Goal: Task Accomplishment & Management: Manage account settings

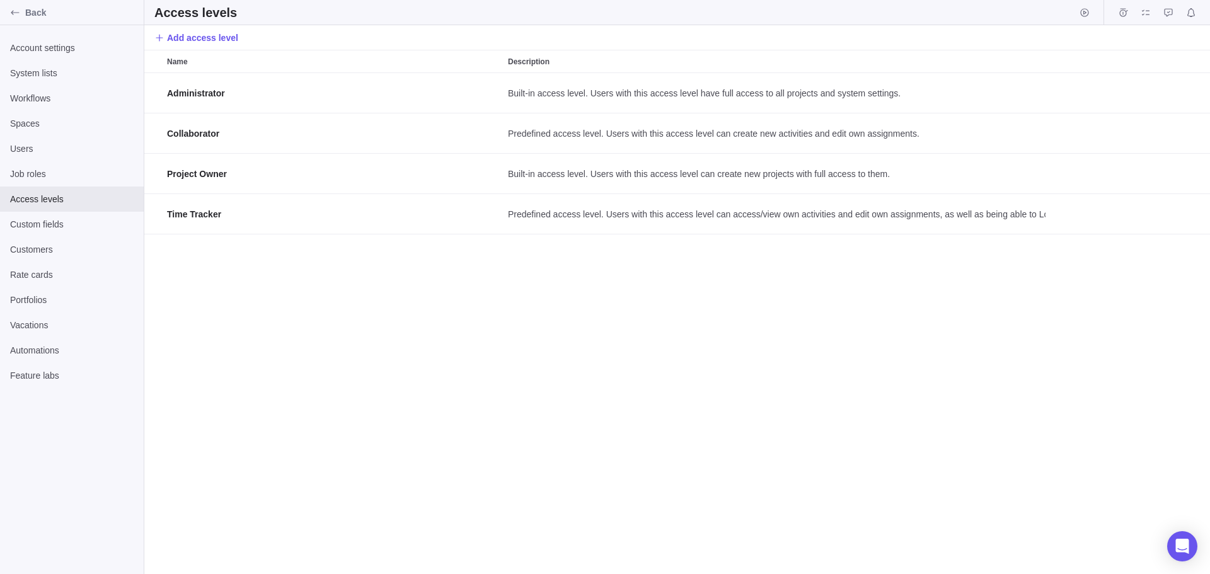
scroll to position [492, 1056]
click at [49, 151] on span "Users" at bounding box center [72, 148] width 124 height 13
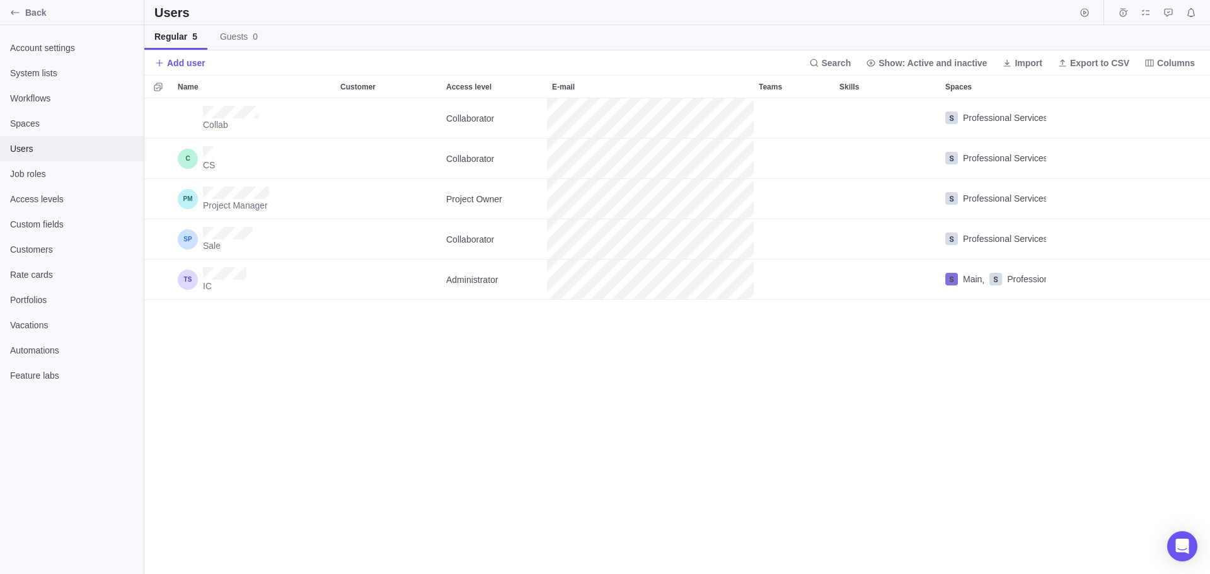
scroll to position [466, 1056]
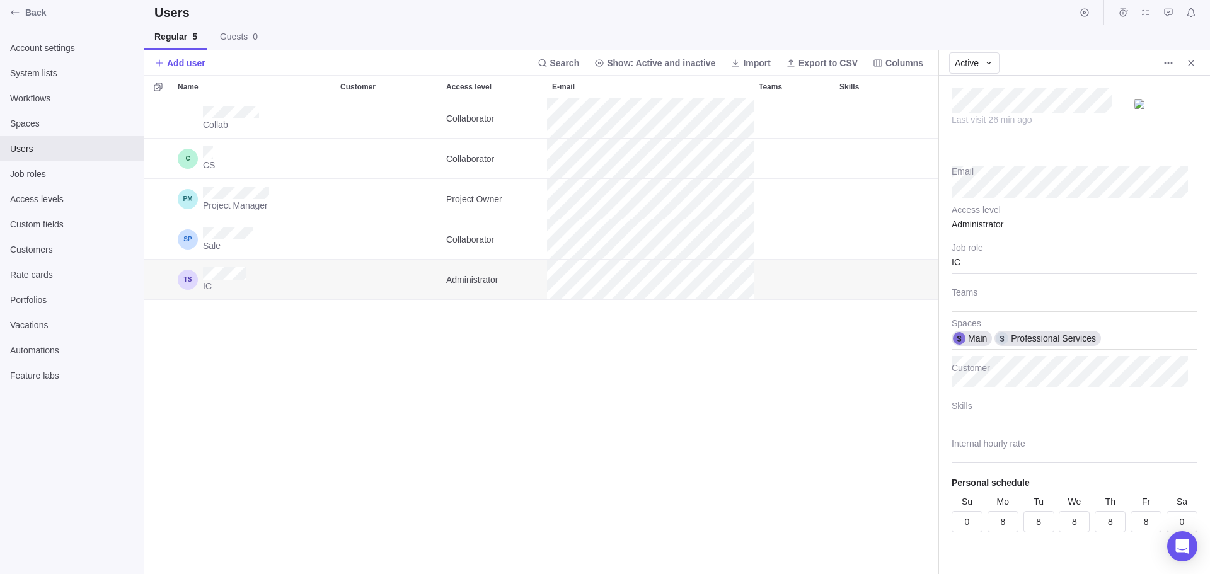
scroll to position [25, 0]
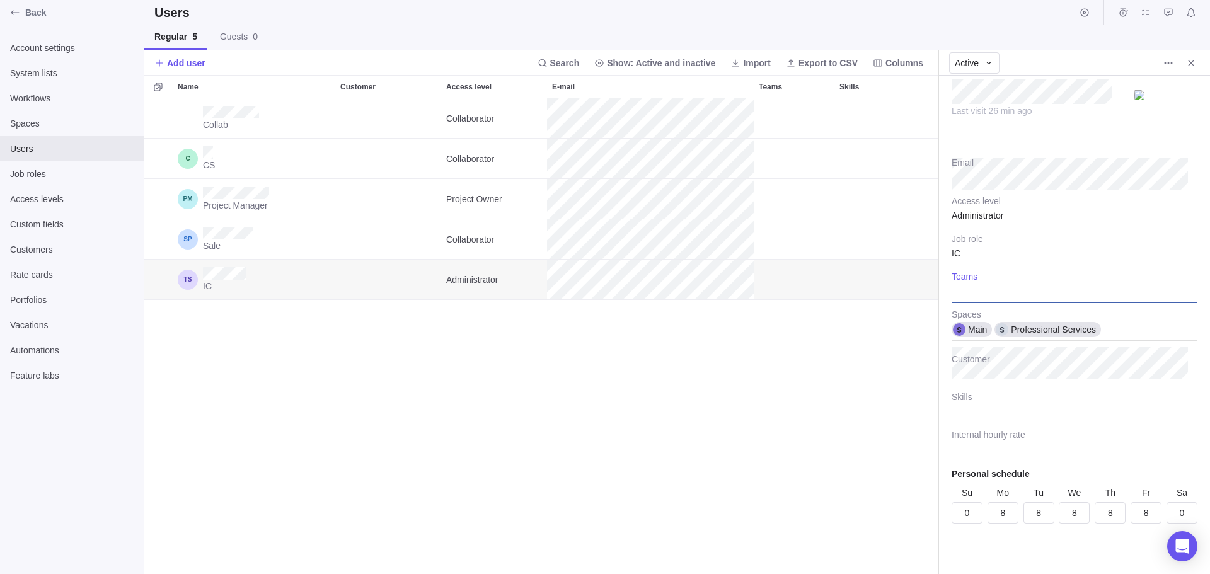
click at [970, 289] on div at bounding box center [1075, 288] width 246 height 32
click at [857, 364] on body "Back Account settings System lists Workflows Spaces Users Job roles Access leve…" at bounding box center [605, 287] width 1210 height 574
click at [1170, 60] on icon "More actions" at bounding box center [1168, 63] width 10 height 10
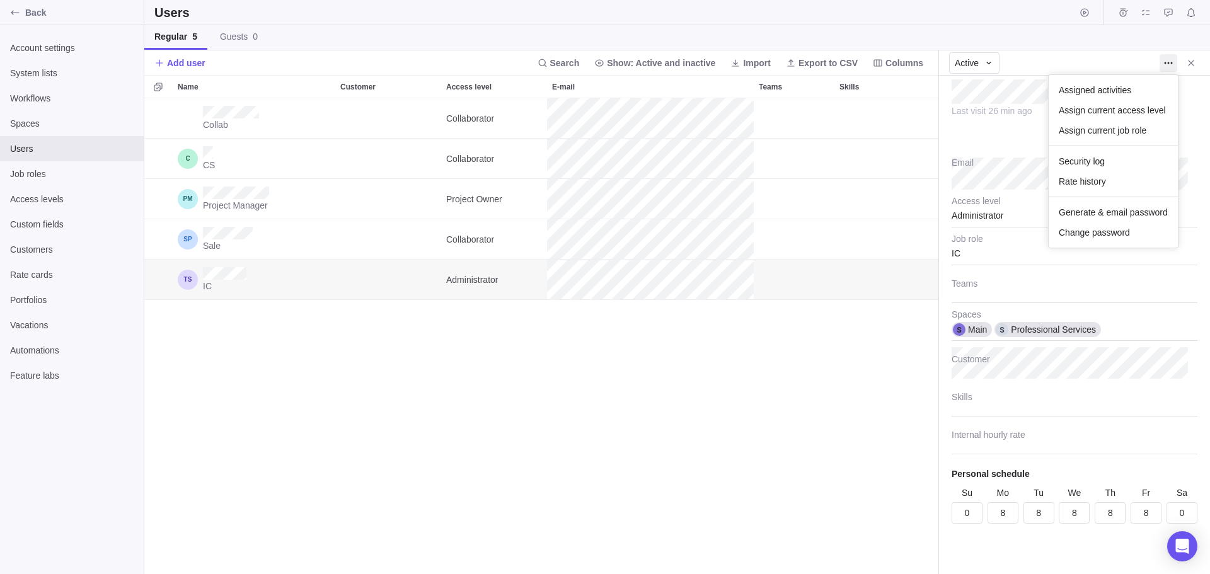
click at [724, 444] on body "Back Account settings System lists Workflows Spaces Users Job roles Access leve…" at bounding box center [605, 287] width 1210 height 574
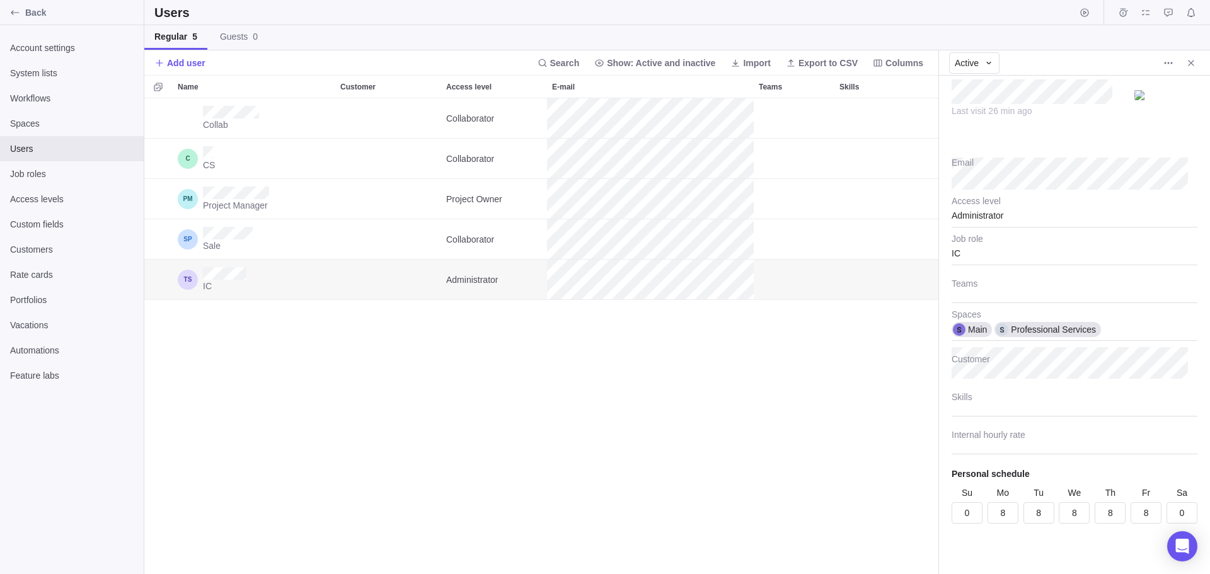
click at [740, 480] on div "Collab Collaborator Professional Services CS Collaborator Professional Services…" at bounding box center [541, 336] width 794 height 476
click at [1170, 64] on icon "More actions" at bounding box center [1168, 63] width 10 height 10
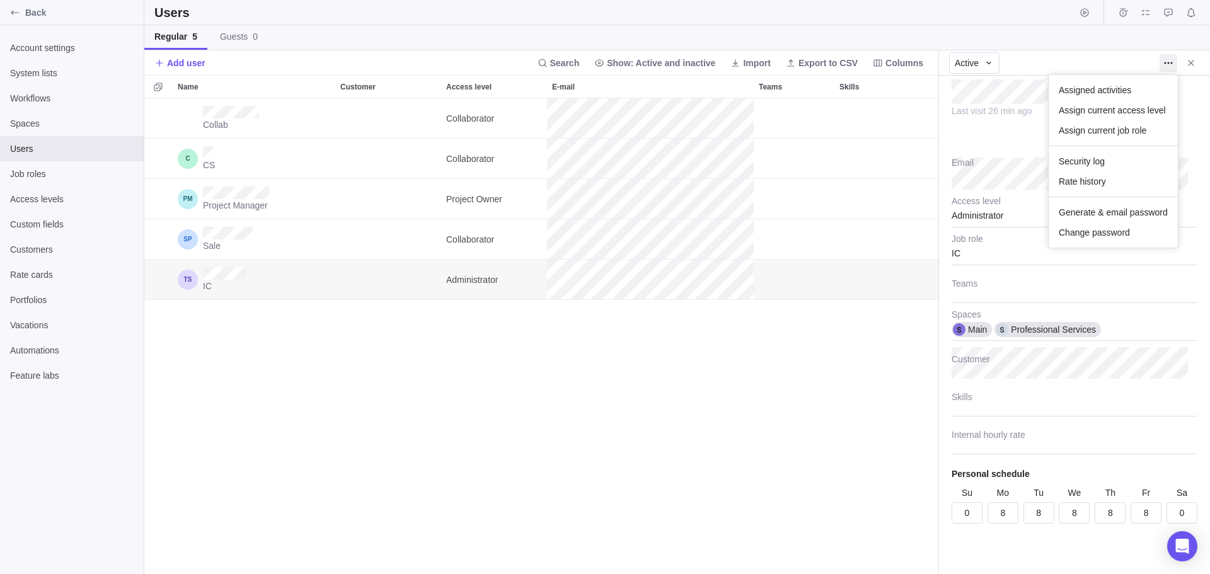
click at [808, 378] on body "Back Account settings System lists Workflows Spaces Users Job roles Access leve…" at bounding box center [605, 287] width 1210 height 574
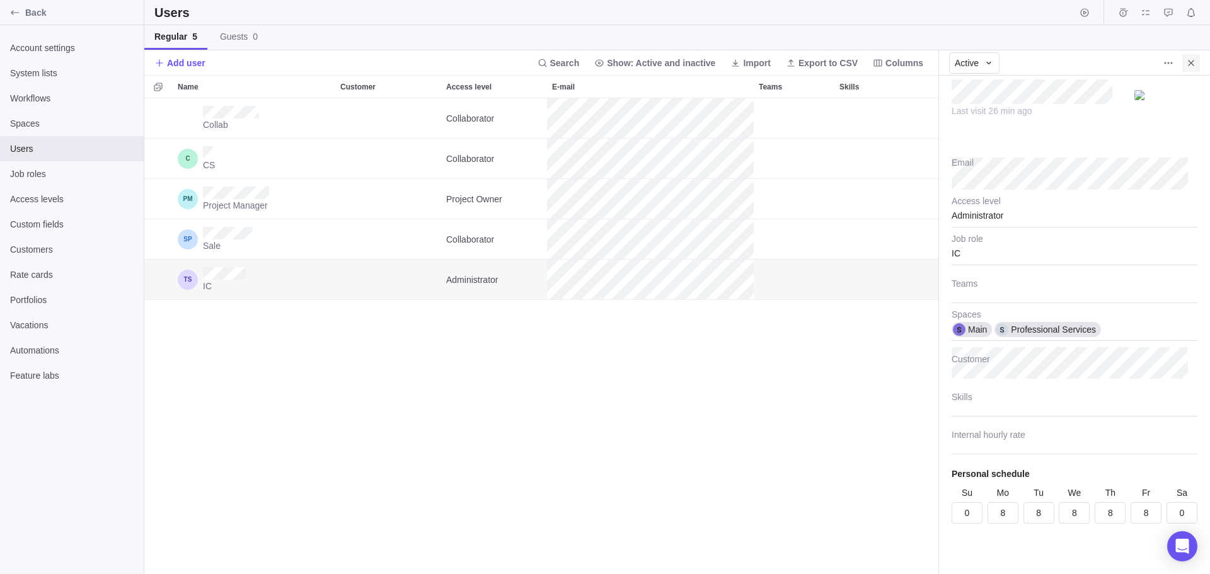
click at [1192, 63] on icon "Close" at bounding box center [1191, 63] width 6 height 6
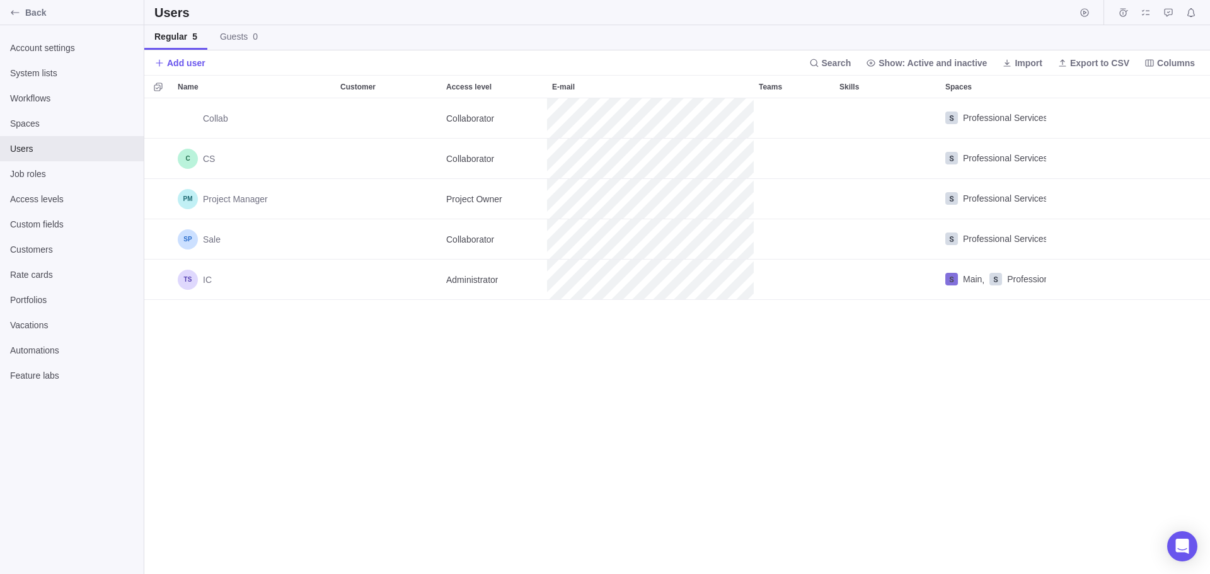
scroll to position [466, 1056]
click at [185, 64] on span "Add user" at bounding box center [186, 63] width 38 height 13
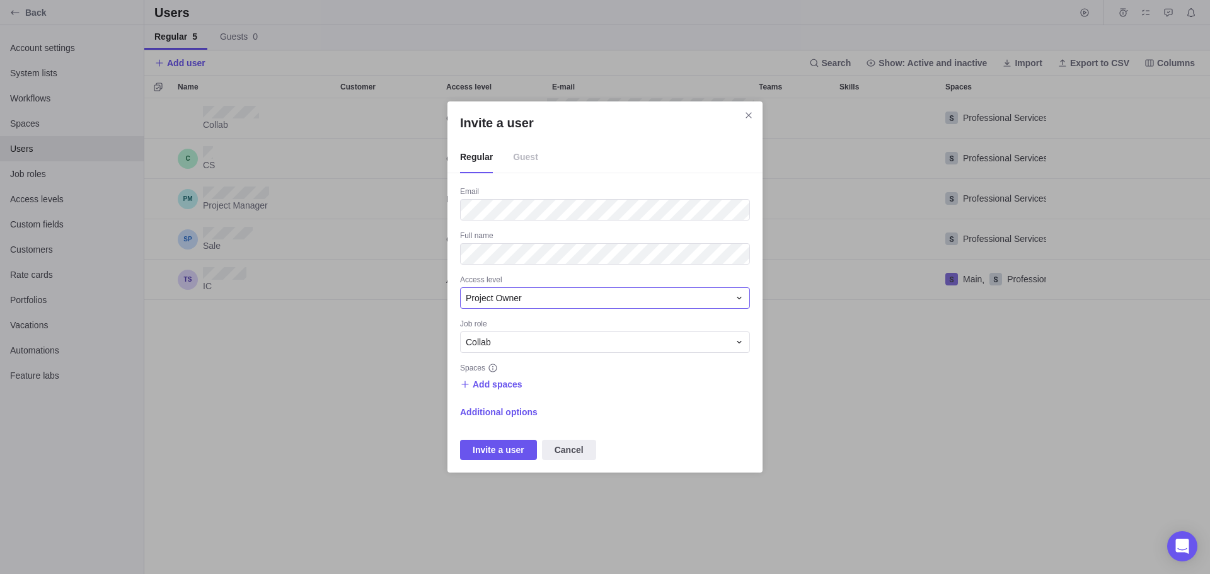
click at [495, 299] on span "Project Owner" at bounding box center [494, 298] width 56 height 13
click at [503, 394] on span "Collaborator" at bounding box center [495, 396] width 48 height 13
click at [509, 343] on div "Collab" at bounding box center [597, 342] width 263 height 13
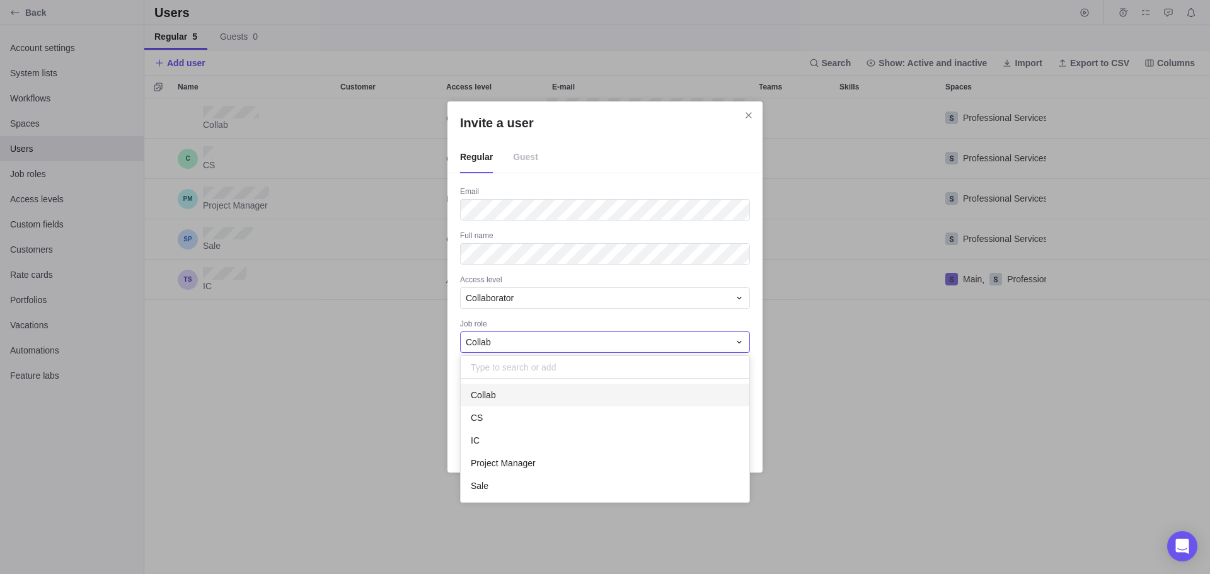
scroll to position [114, 279]
click at [507, 393] on div "Collab" at bounding box center [605, 395] width 289 height 23
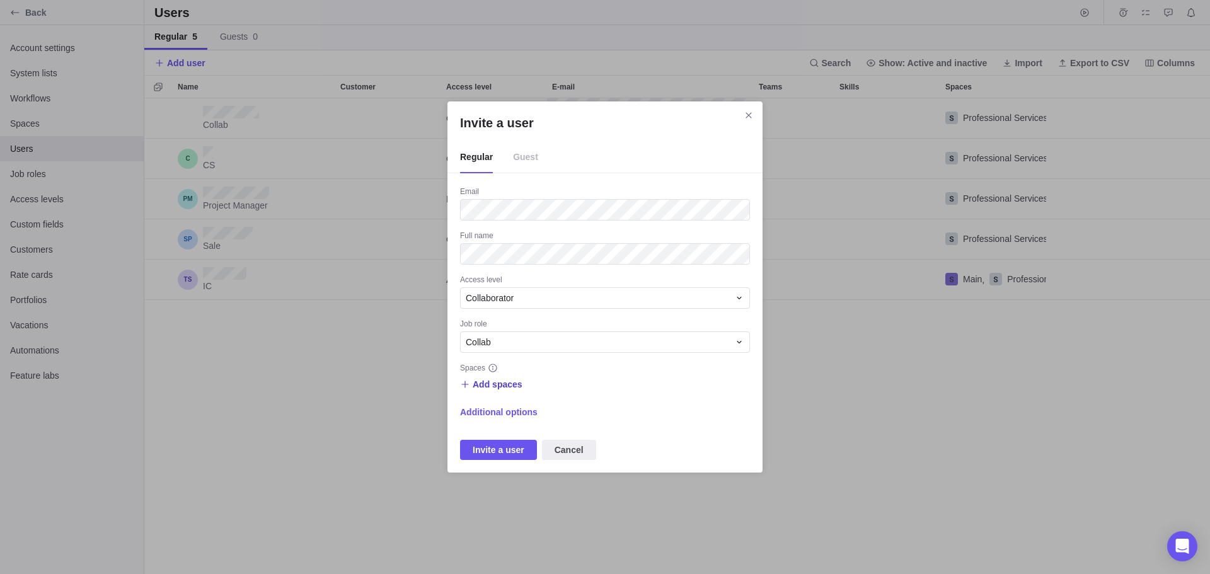
click at [502, 389] on span "Add spaces" at bounding box center [498, 384] width 50 height 13
click at [495, 456] on span "Professional Services" at bounding box center [530, 458] width 85 height 13
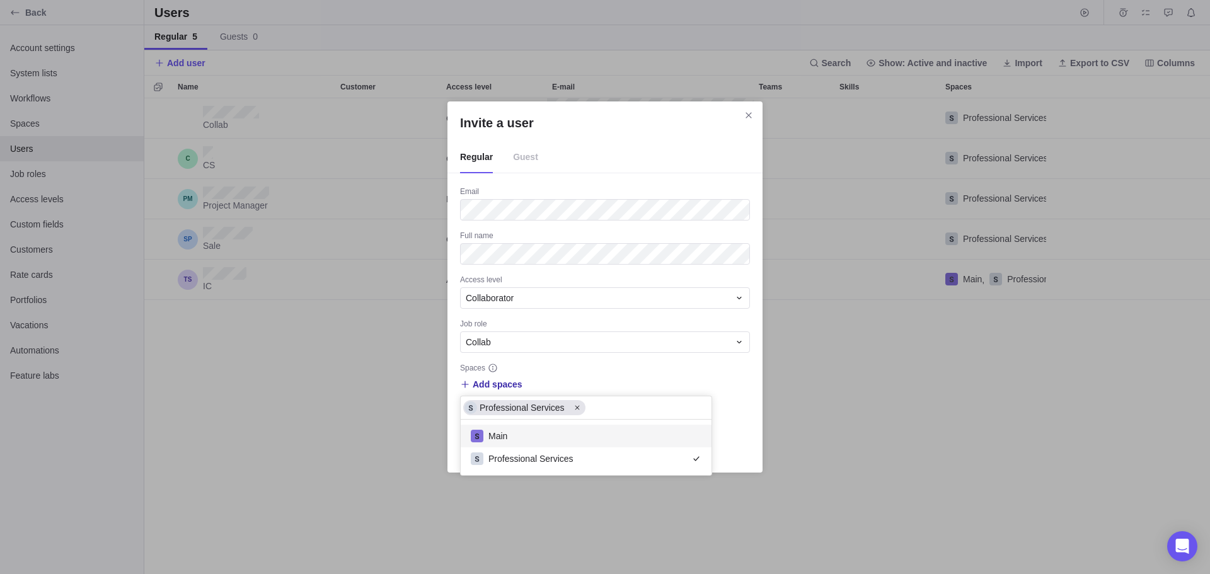
click at [494, 435] on span "Main" at bounding box center [497, 436] width 19 height 13
click at [408, 437] on div "Invite a user Regular Guest Email Full name Access level Collaborator Job role …" at bounding box center [605, 287] width 1210 height 574
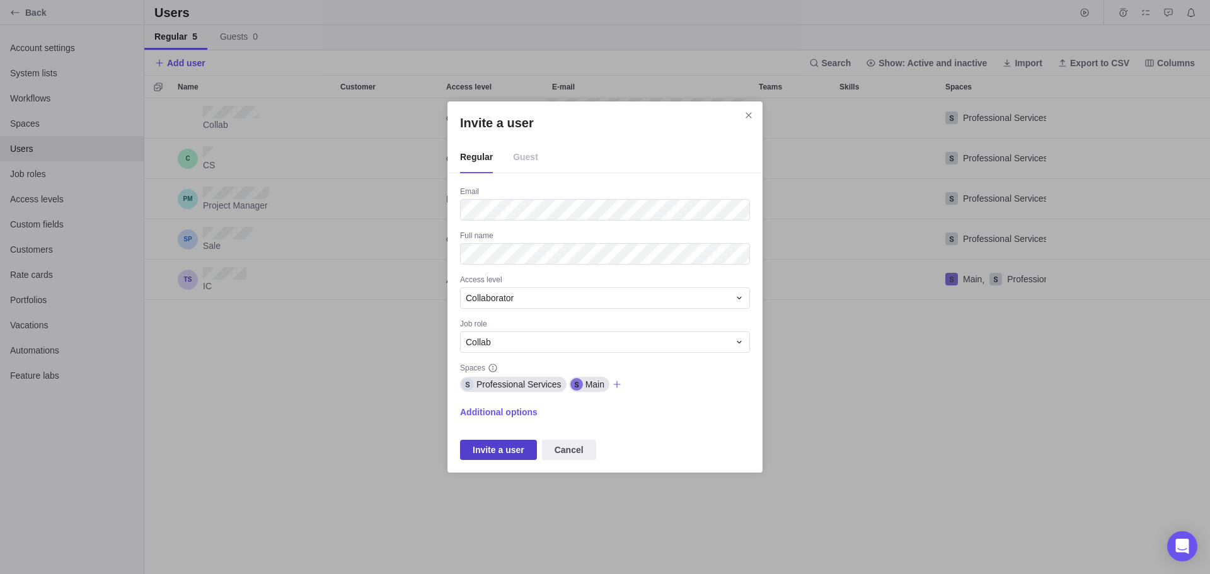
click at [503, 451] on span "Invite a user" at bounding box center [499, 449] width 52 height 15
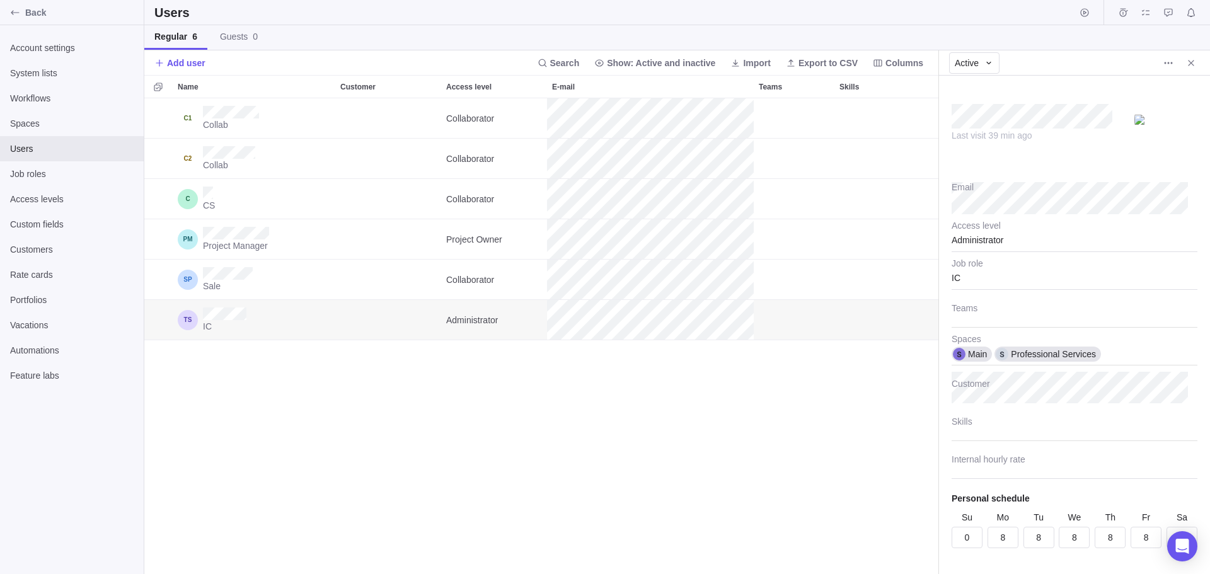
click at [728, 468] on div "Collab Collaborator Professional Services Collab Collaborator Professional Serv…" at bounding box center [541, 336] width 794 height 476
click at [47, 46] on span "Account settings" at bounding box center [72, 48] width 124 height 13
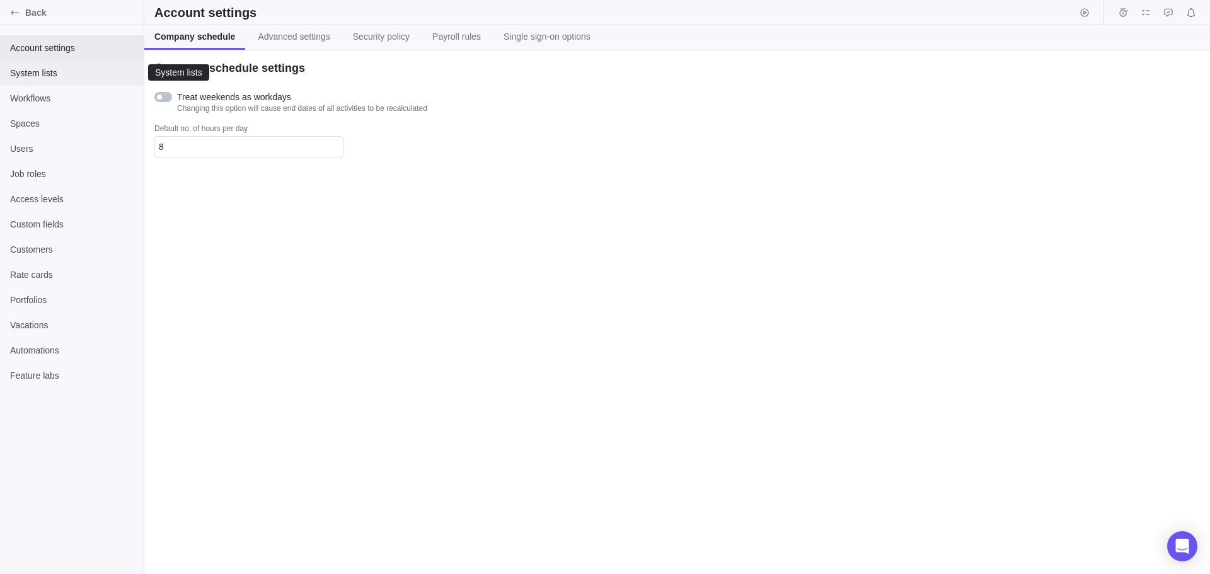
click at [48, 71] on span "System lists" at bounding box center [72, 73] width 124 height 13
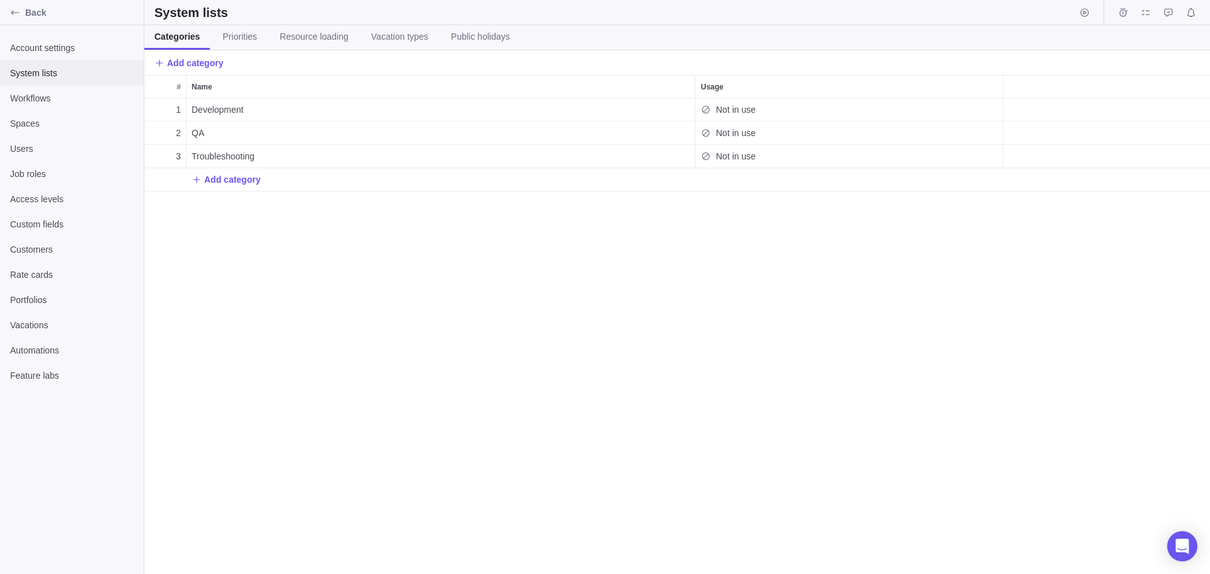
scroll to position [466, 1056]
click at [50, 200] on span "Access levels" at bounding box center [72, 199] width 124 height 13
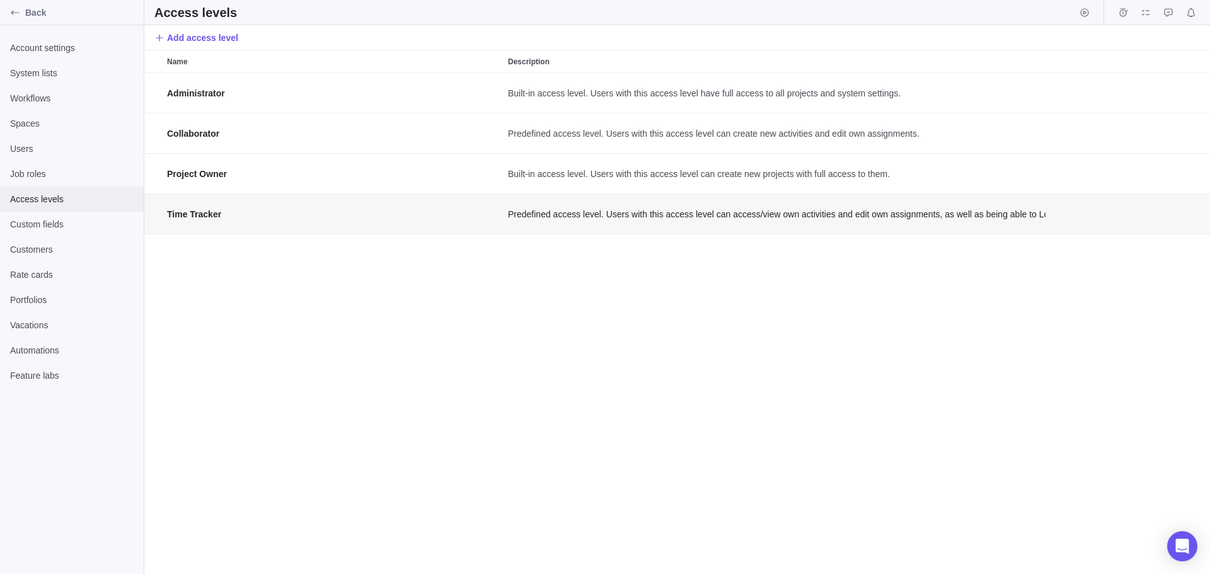
scroll to position [492, 1056]
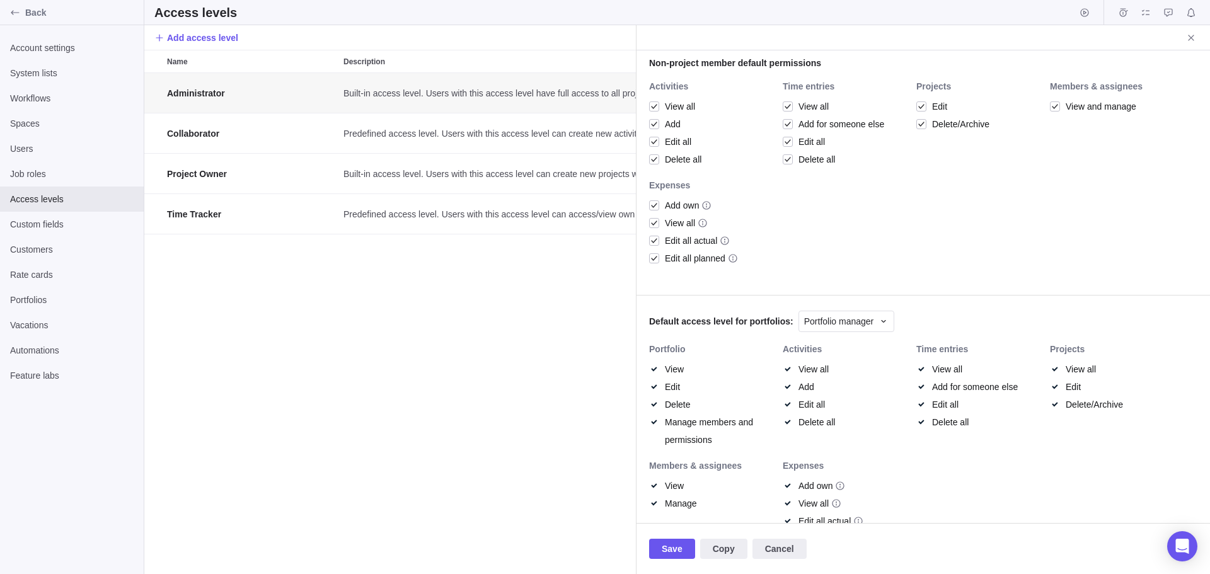
scroll to position [421, 0]
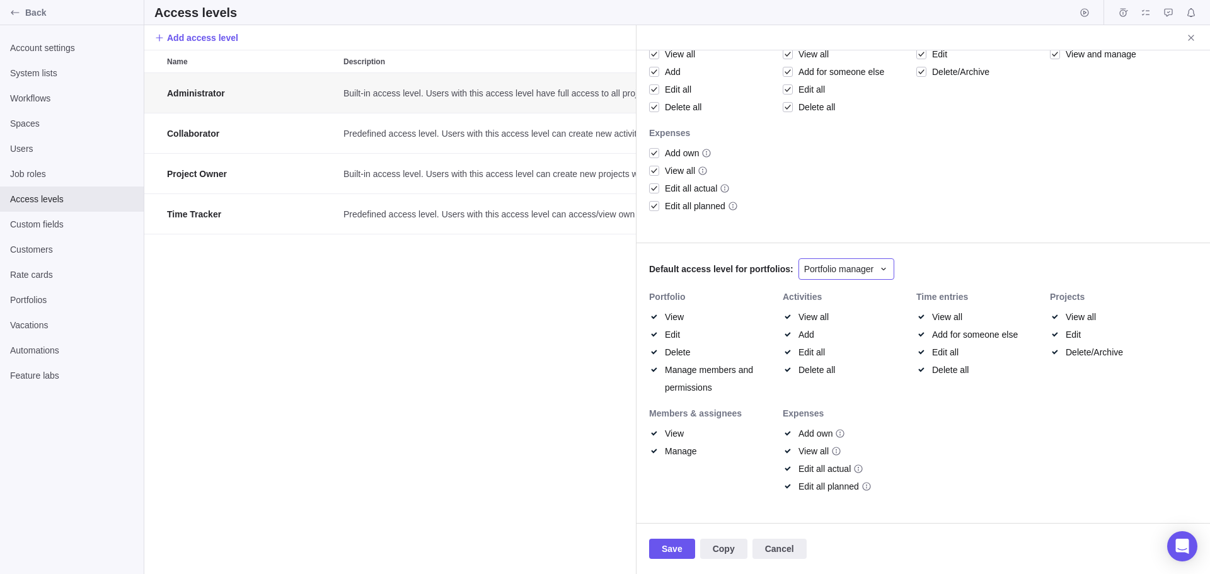
click at [829, 271] on span "Portfolio manager" at bounding box center [839, 269] width 70 height 13
click at [975, 171] on div "Administrator Built-in access level. Users with this access level have full acc…" at bounding box center [922, 286] width 573 height 473
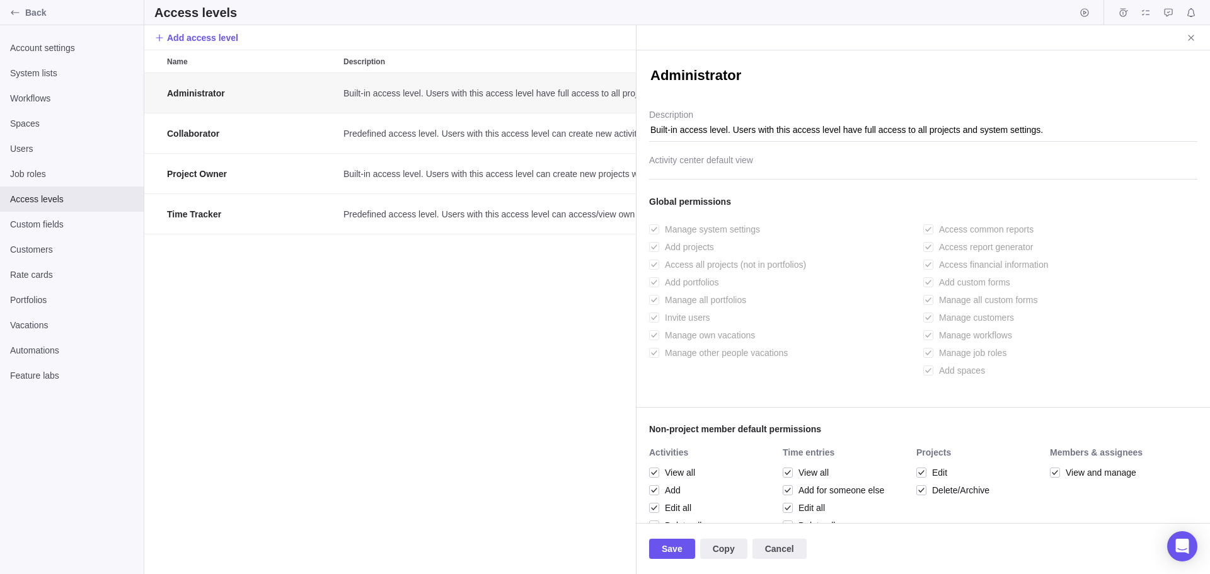
scroll to position [0, 0]
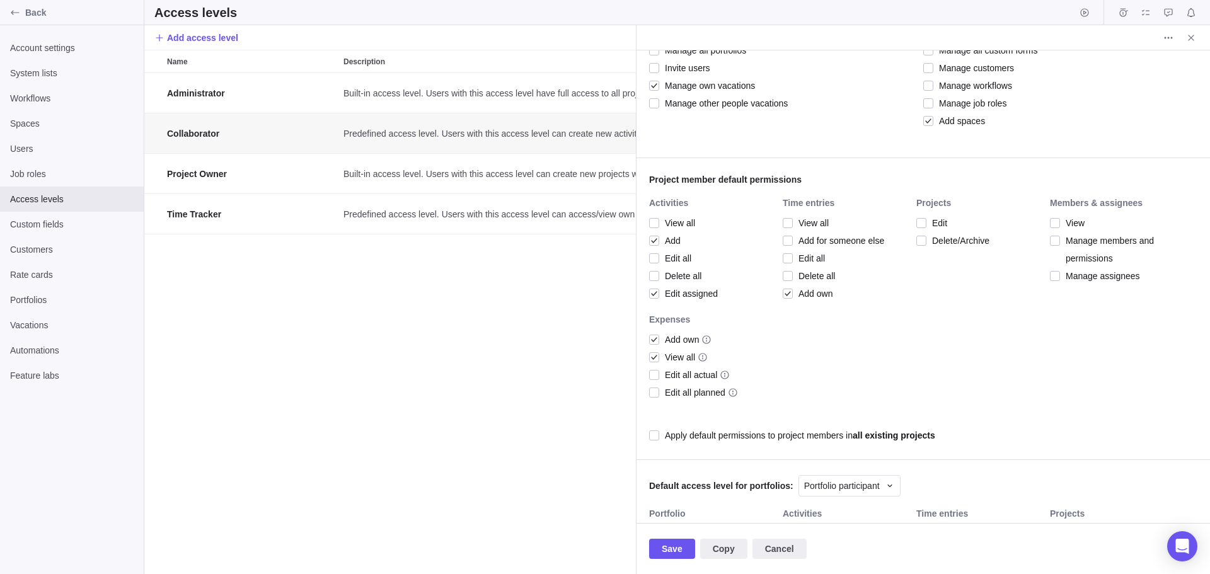
scroll to position [378, 0]
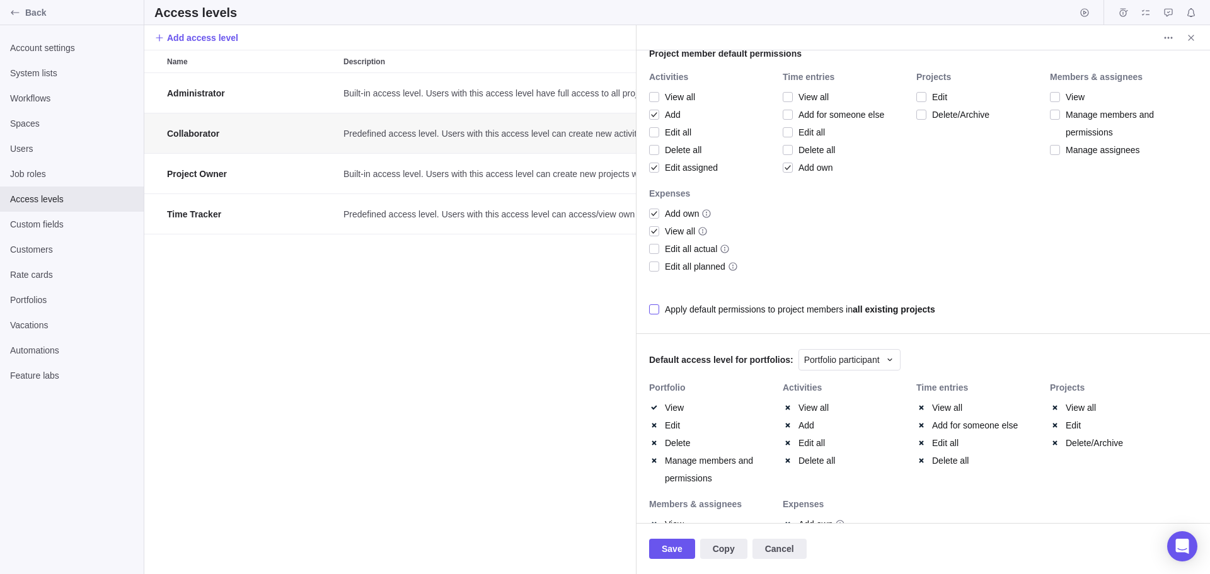
click at [653, 306] on div at bounding box center [654, 310] width 10 height 18
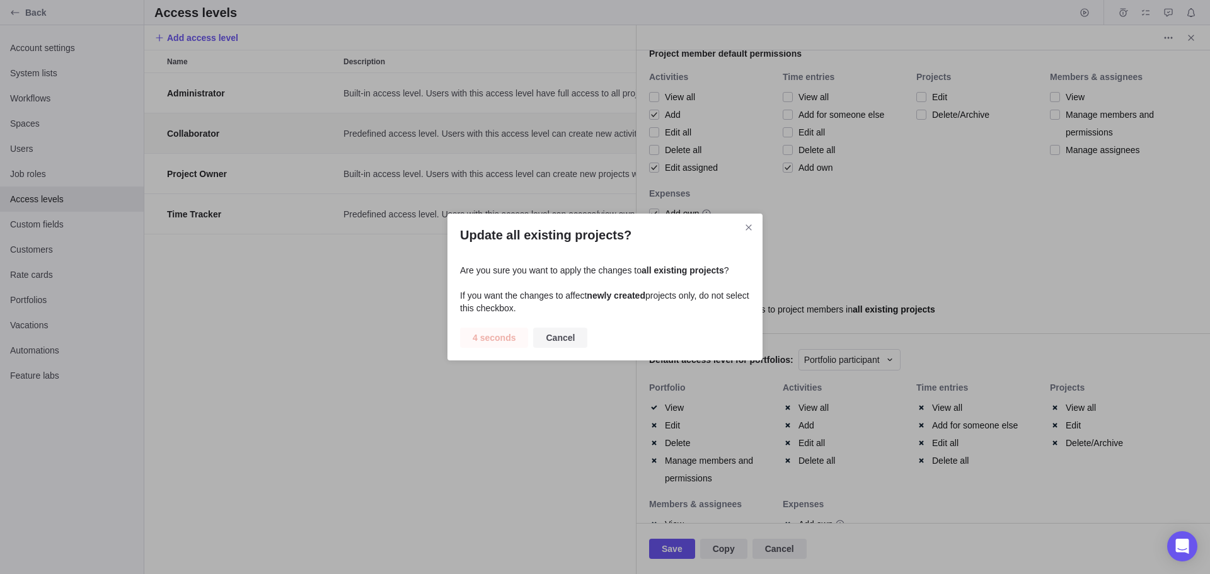
click at [551, 335] on span "Cancel" at bounding box center [560, 337] width 29 height 15
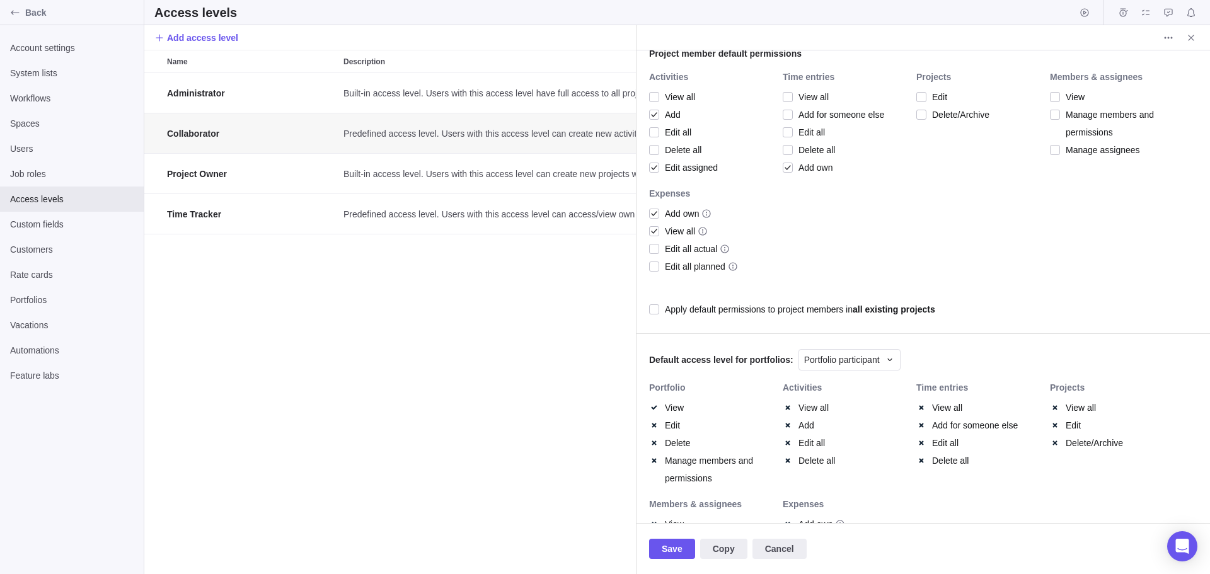
click at [308, 279] on div "Administrator Built-in access level. Users with this access level have full acc…" at bounding box center [390, 323] width 492 height 501
click at [1191, 38] on icon "Close" at bounding box center [1191, 38] width 6 height 6
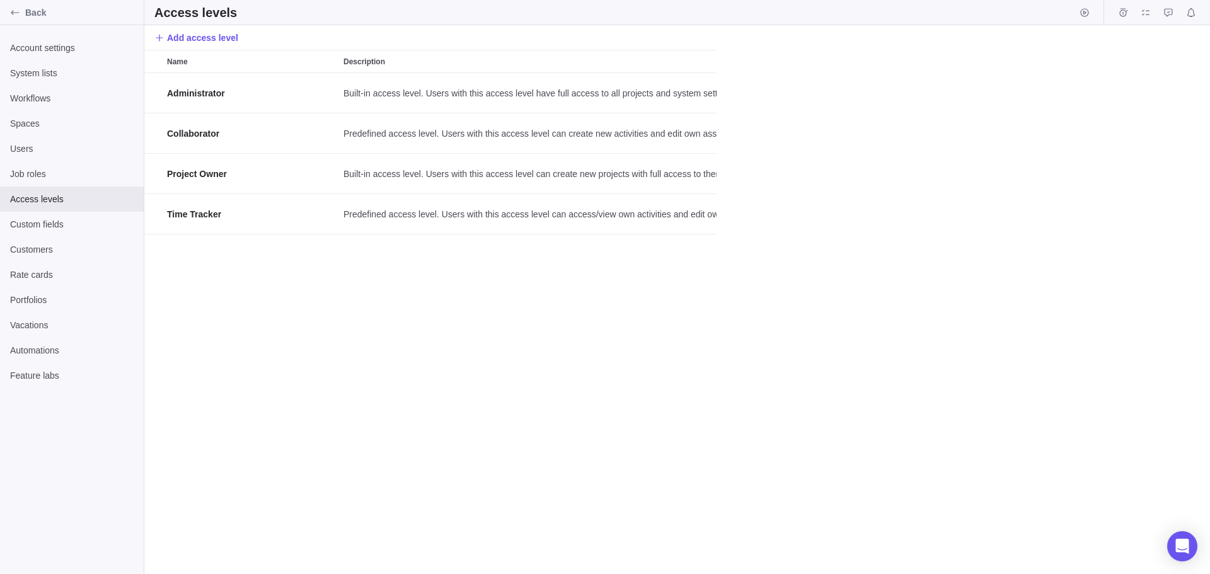
scroll to position [492, 1056]
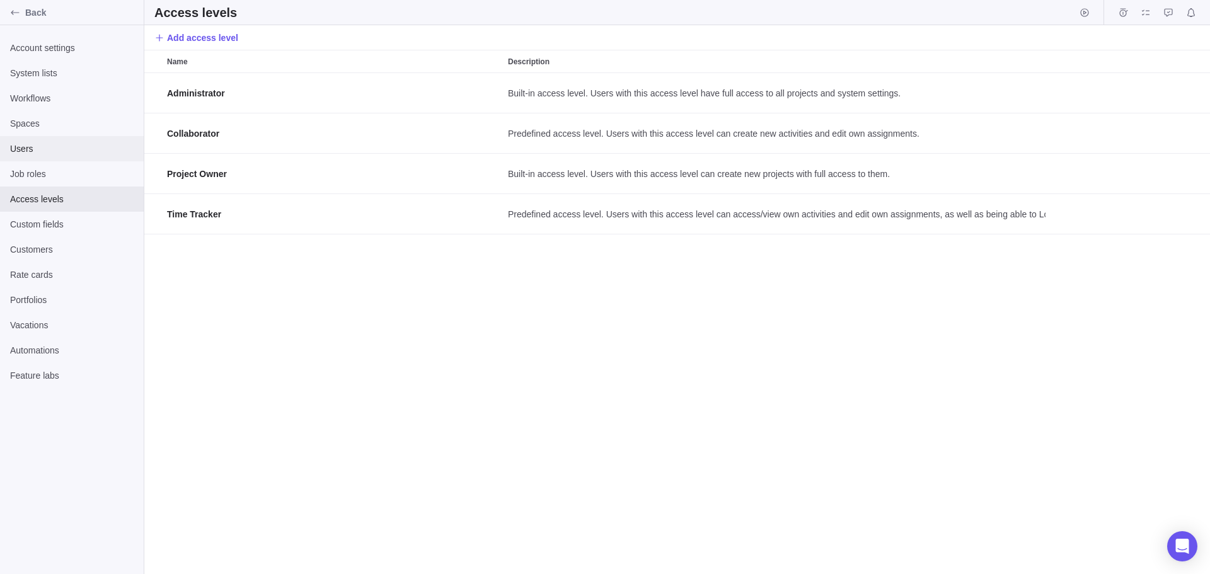
click at [34, 149] on span "Users" at bounding box center [72, 148] width 124 height 13
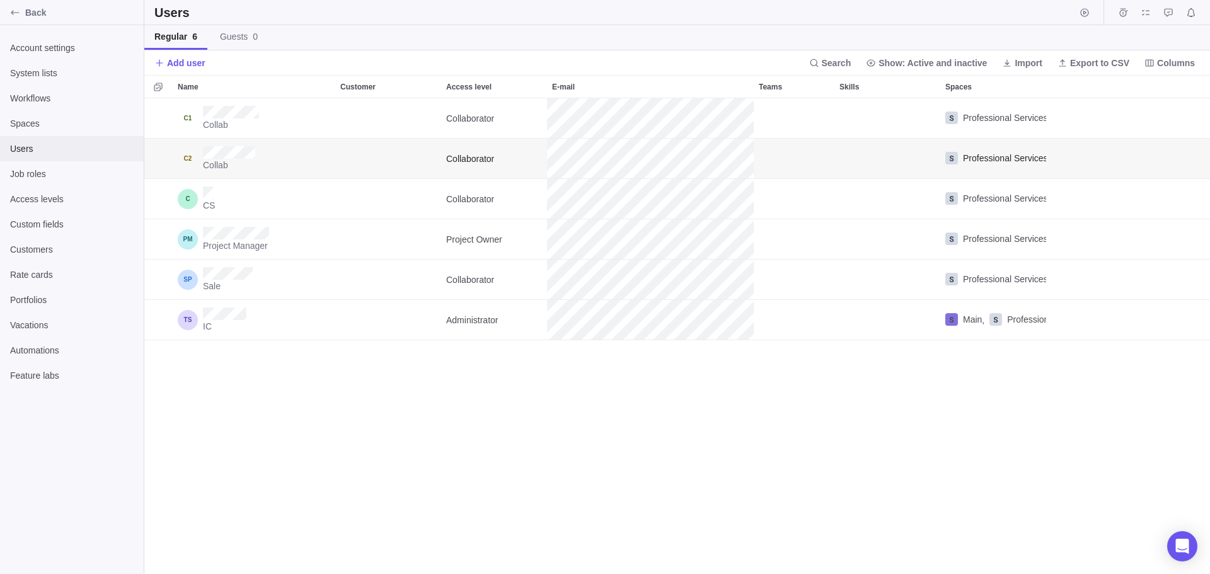
scroll to position [466, 1056]
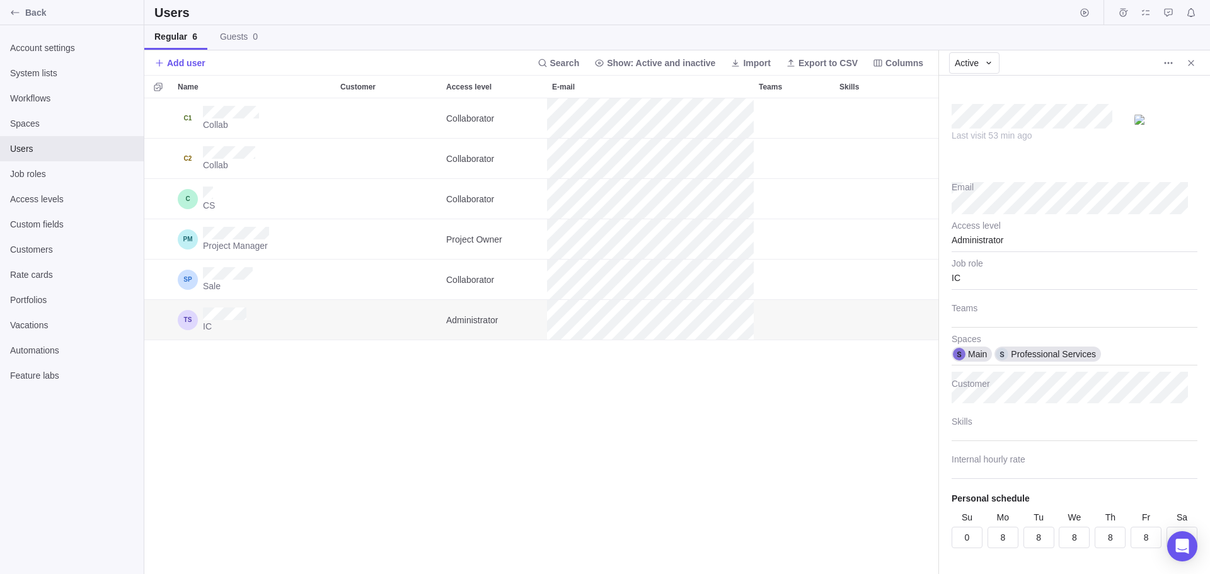
click at [1012, 241] on div "Administrator" at bounding box center [1075, 237] width 246 height 32
click at [974, 234] on div "Administrator" at bounding box center [1075, 237] width 246 height 32
click at [972, 243] on div "Administrator" at bounding box center [1075, 237] width 246 height 32
click at [1188, 66] on icon "Close" at bounding box center [1191, 63] width 10 height 10
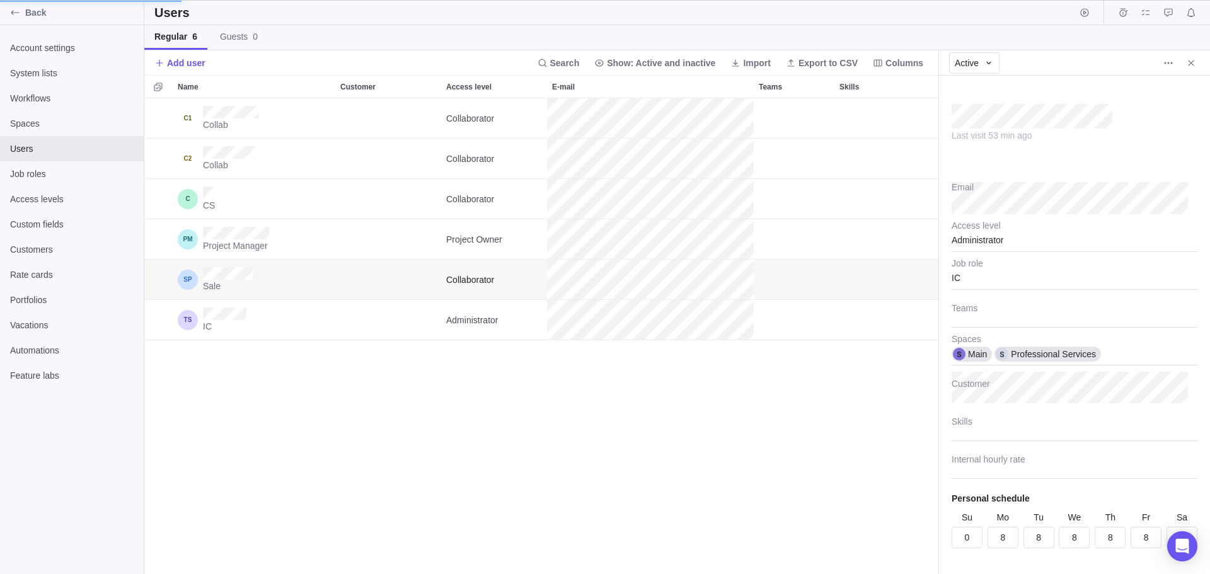
scroll to position [466, 785]
click at [1026, 250] on div "Collaborator" at bounding box center [1075, 237] width 246 height 32
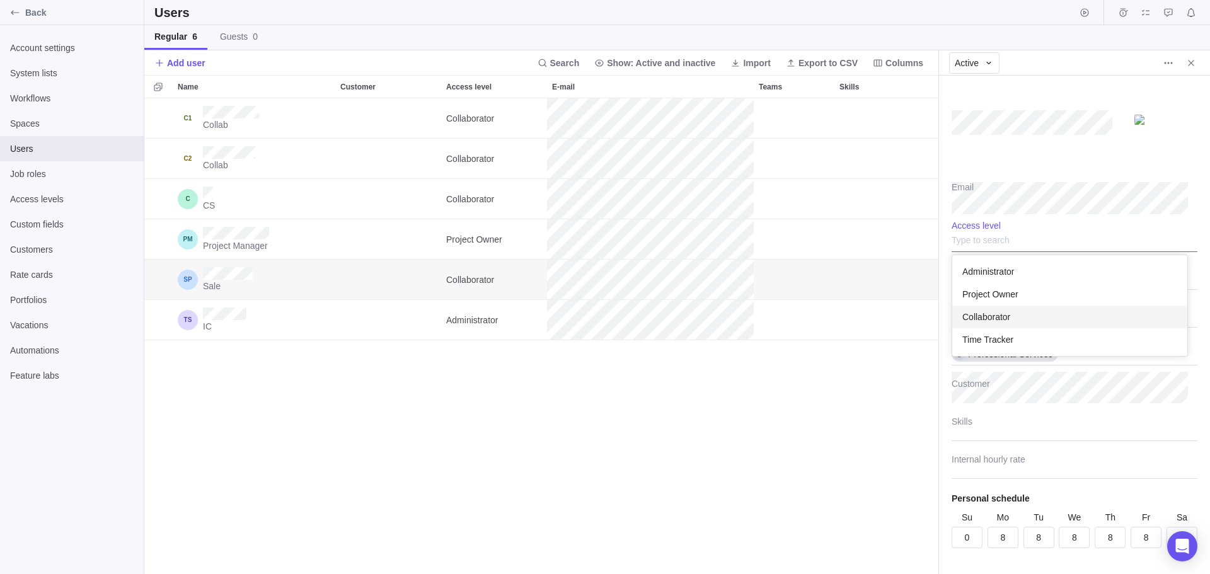
scroll to position [91, 226]
click at [844, 401] on body "Back Account settings System lists Workflows Spaces Users Job roles Access leve…" at bounding box center [605, 287] width 1210 height 574
type textarea "x"
click at [177, 62] on span "Add user" at bounding box center [186, 63] width 38 height 13
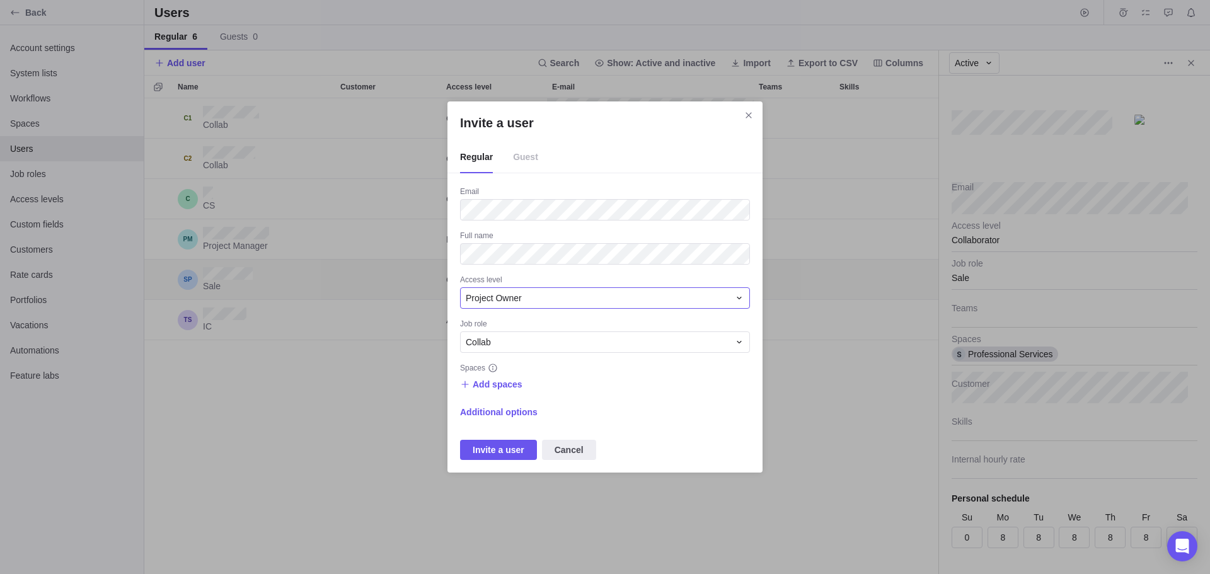
click at [518, 301] on span "Project Owner" at bounding box center [494, 298] width 56 height 13
click at [512, 420] on span "Time Tracker" at bounding box center [496, 419] width 51 height 13
click at [487, 342] on span "Collab" at bounding box center [478, 342] width 25 height 13
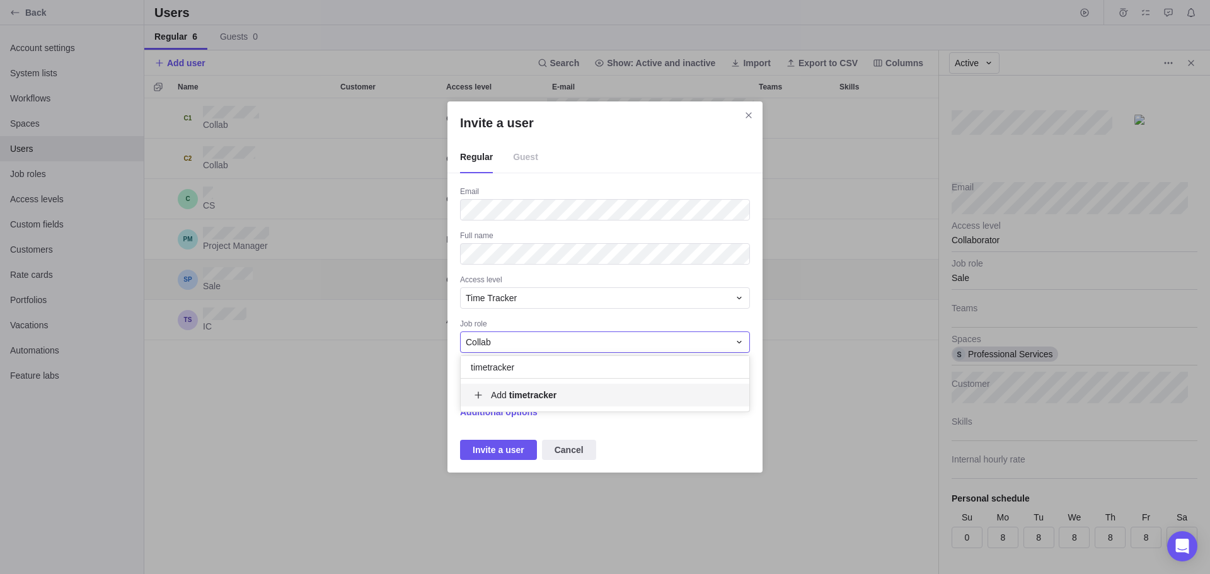
type input "timetracker"
click at [504, 396] on span "Add timetracker" at bounding box center [524, 395] width 66 height 13
click at [498, 386] on span "Add spaces" at bounding box center [498, 384] width 50 height 13
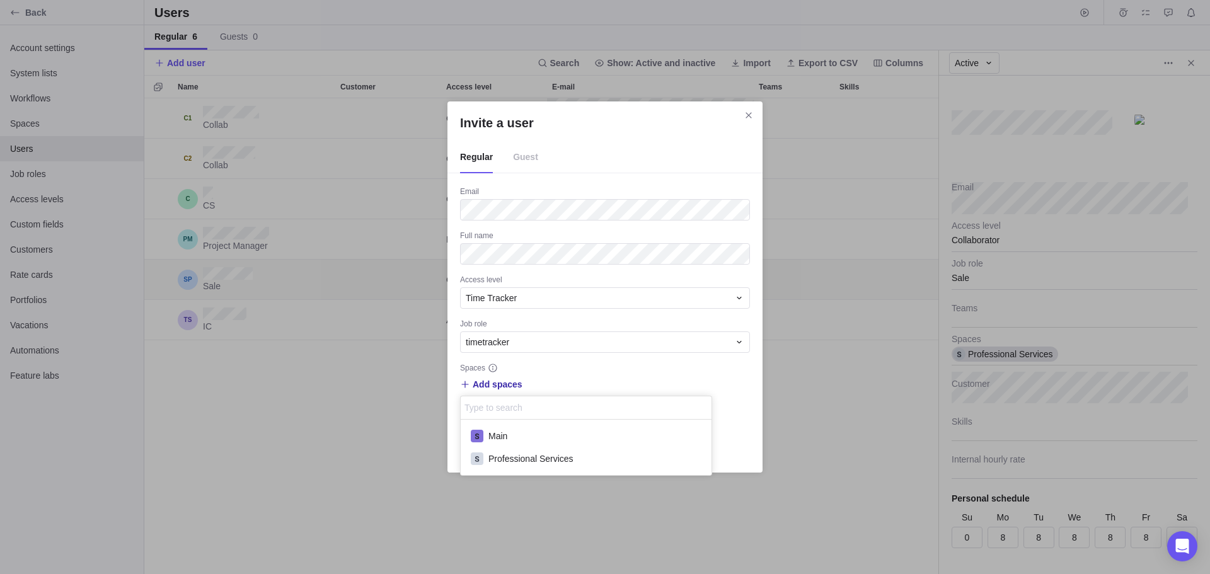
scroll to position [46, 241]
click at [500, 432] on span "Main" at bounding box center [497, 436] width 19 height 13
click at [510, 468] on div "Professional Services" at bounding box center [586, 458] width 251 height 23
click at [346, 412] on div "Invite a user Regular Guest Email Full name Access level Time Tracker Job role …" at bounding box center [605, 287] width 1210 height 574
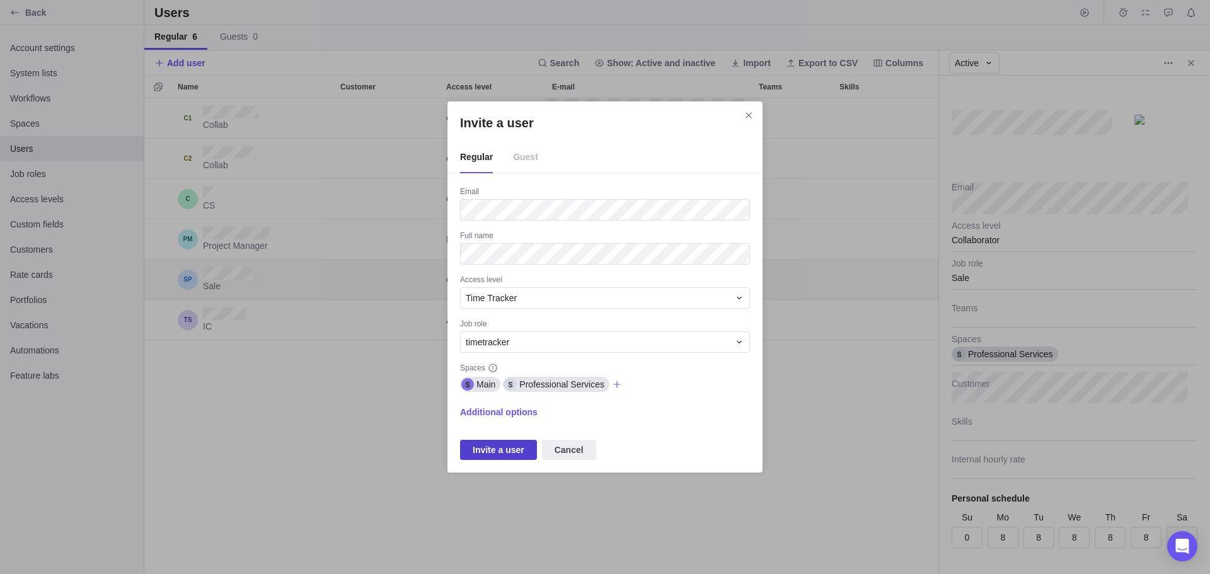
click at [492, 451] on span "Invite a user" at bounding box center [499, 449] width 52 height 15
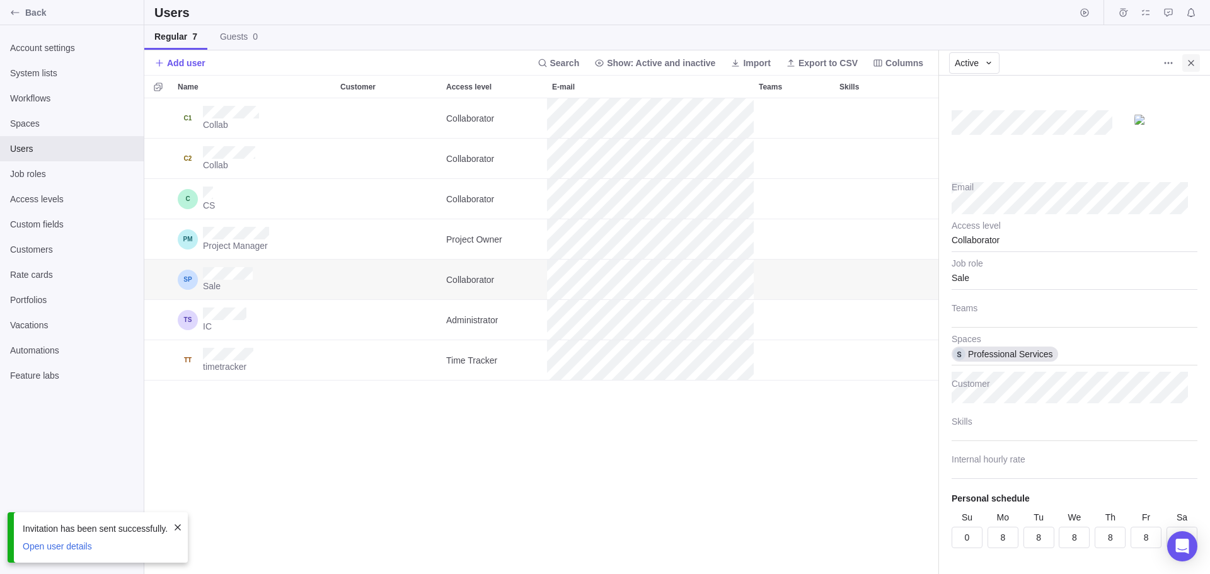
click at [1190, 64] on icon "Close" at bounding box center [1191, 63] width 6 height 6
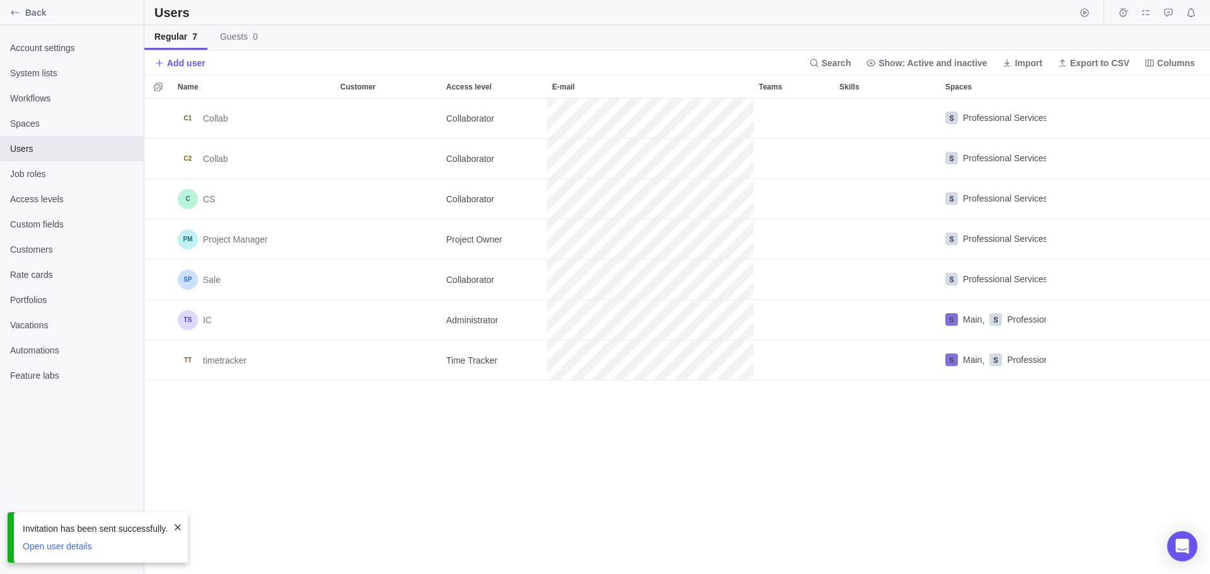
scroll to position [466, 1056]
click at [33, 183] on div "Job roles" at bounding box center [72, 173] width 144 height 25
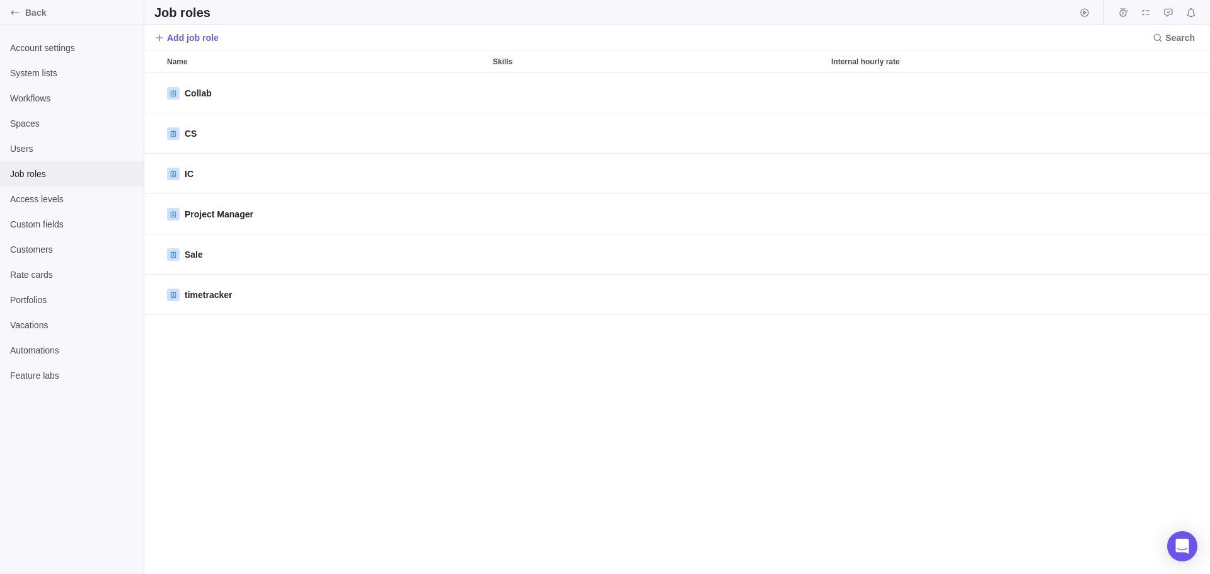
scroll to position [492, 1056]
click at [984, 127] on div at bounding box center [1075, 128] width 246 height 32
click at [1021, 324] on div "CS Type to search or add Sorry, nothing was found Skills Internal hourly rate" at bounding box center [1074, 312] width 271 height 524
click at [34, 199] on span "Access levels" at bounding box center [72, 199] width 124 height 13
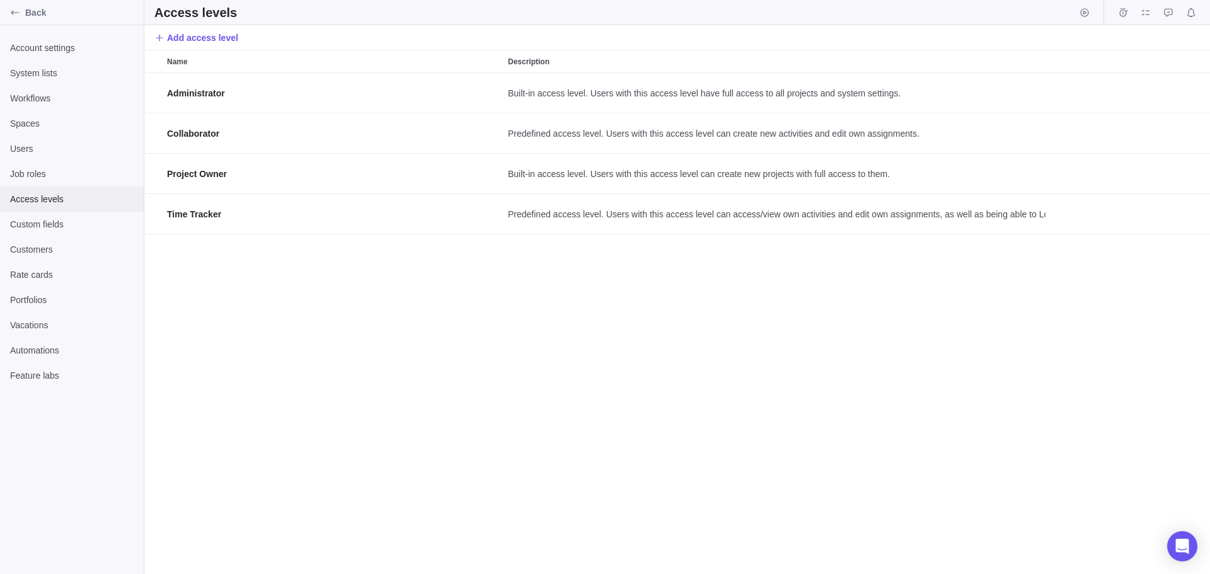
scroll to position [492, 1056]
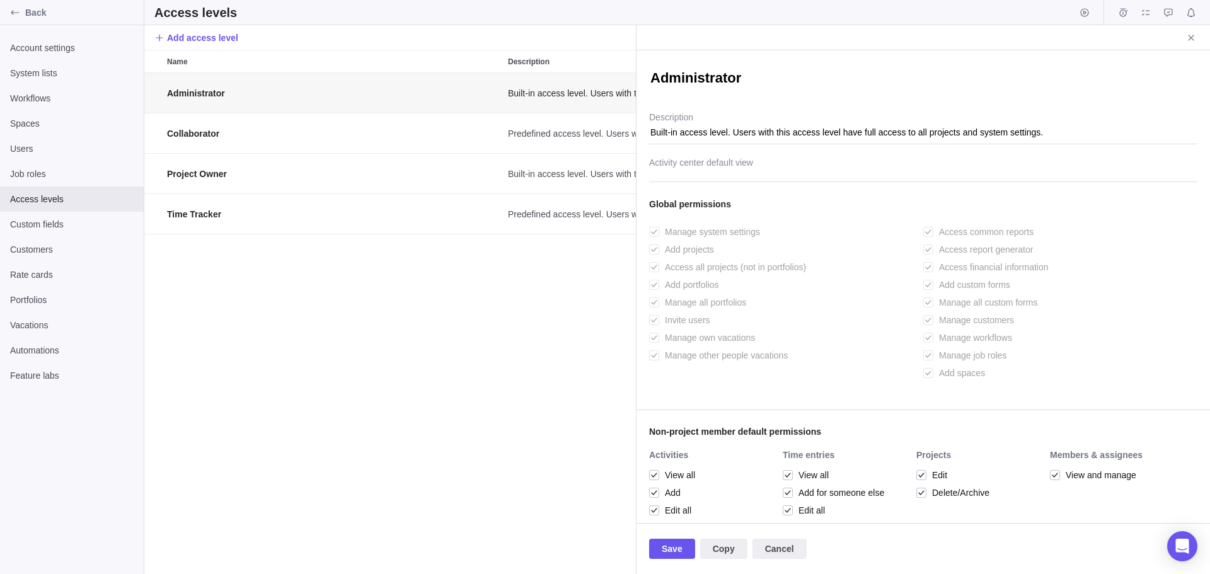
scroll to position [492, 482]
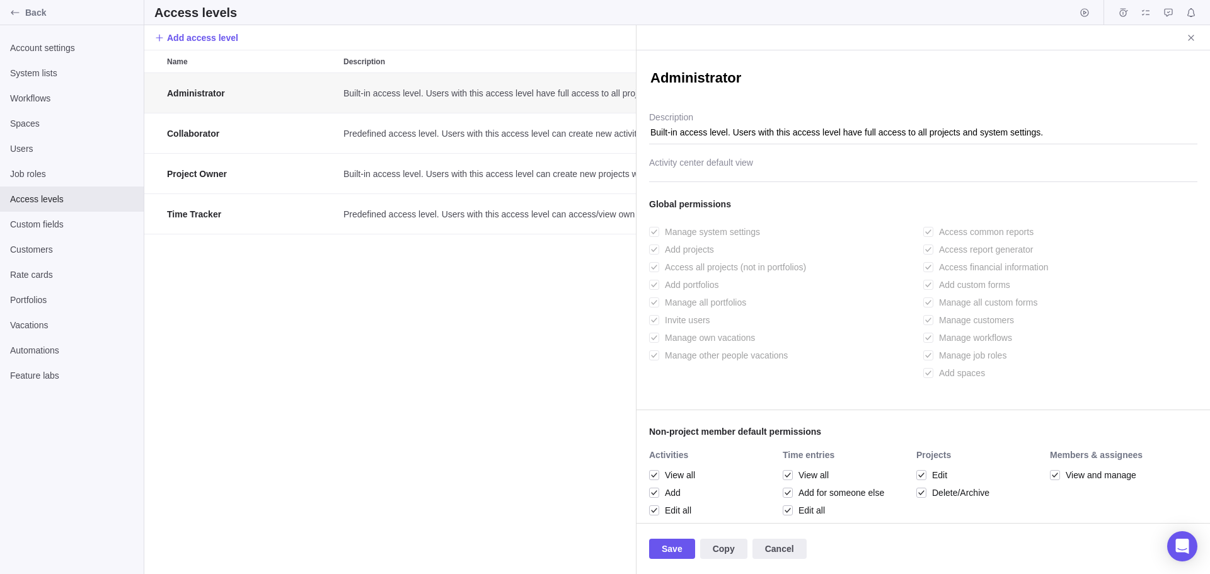
click at [1032, 72] on textarea "Administrator" at bounding box center [923, 79] width 548 height 21
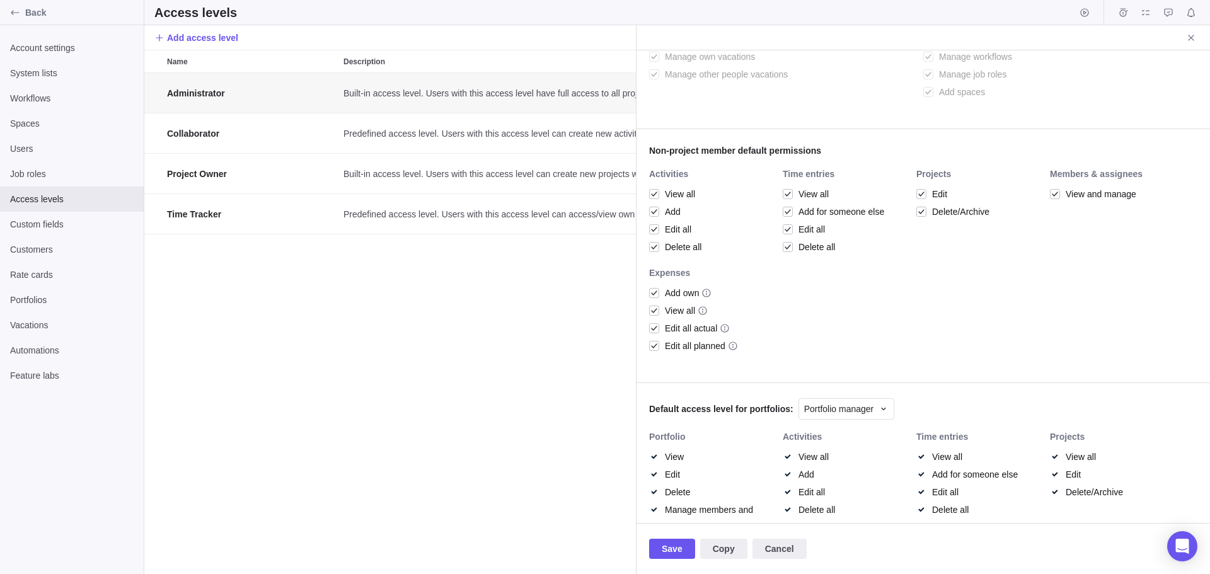
scroll to position [421, 0]
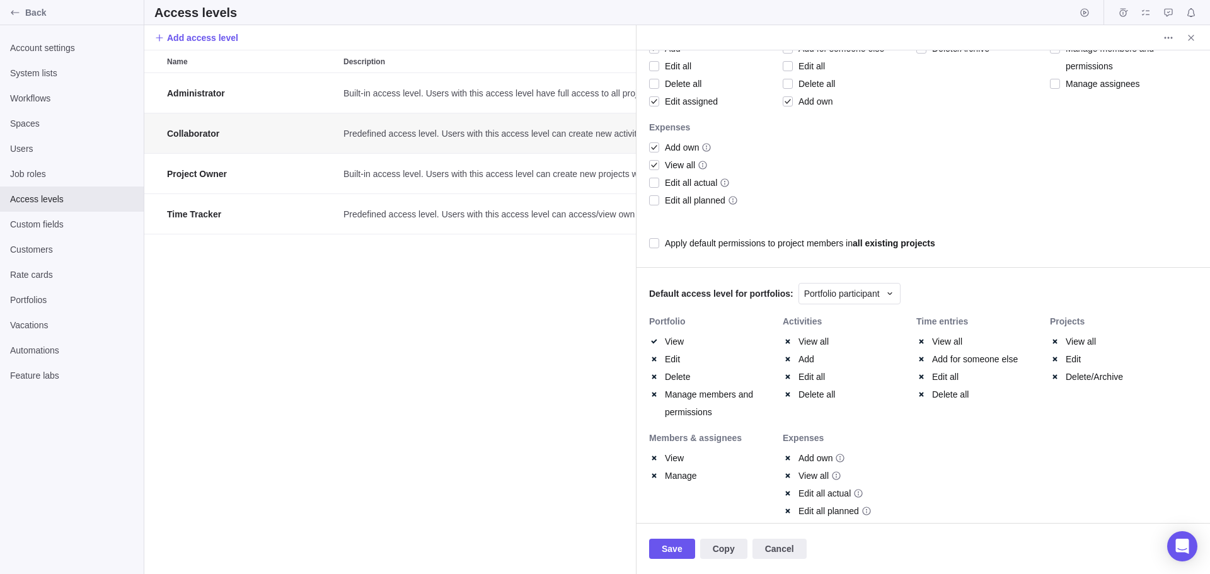
scroll to position [469, 0]
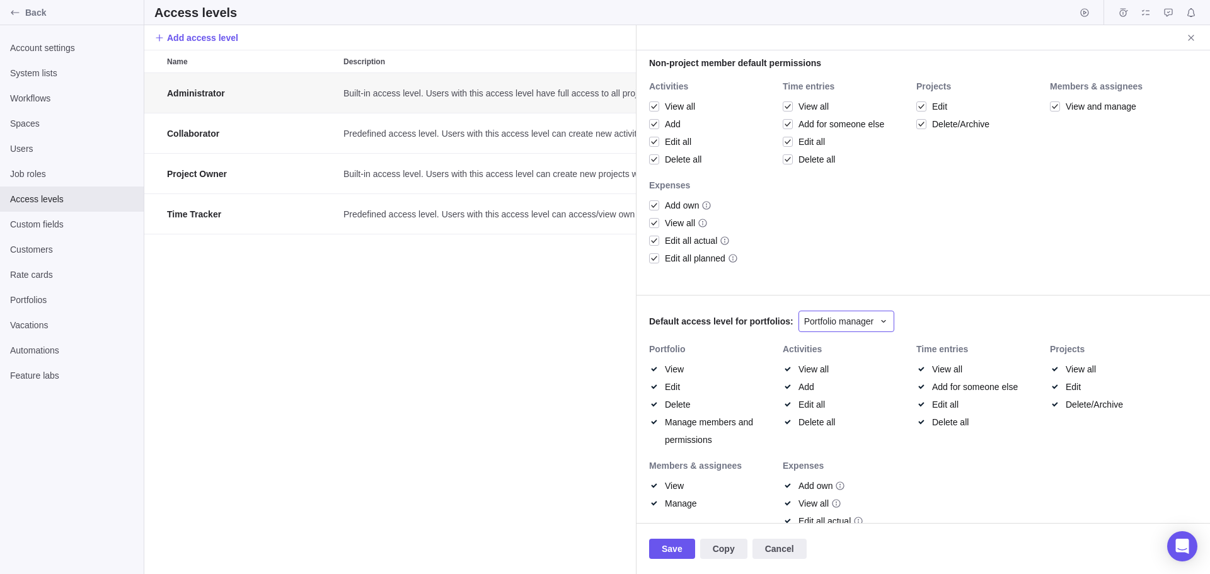
scroll to position [421, 0]
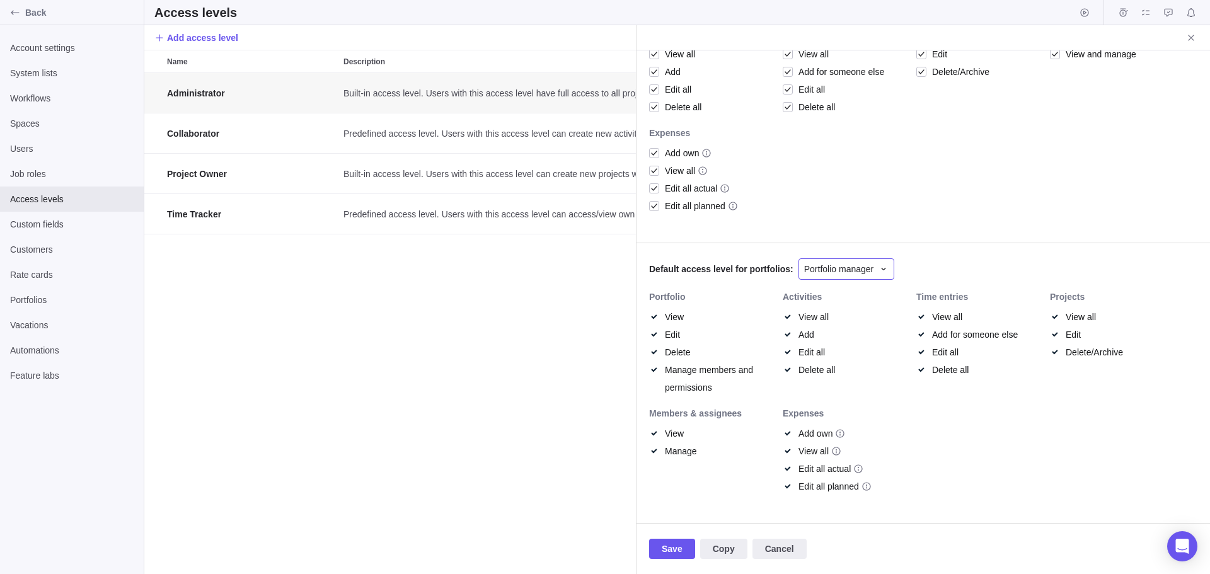
click at [806, 265] on span "Portfolio manager" at bounding box center [839, 269] width 70 height 13
click at [216, 129] on body "Back Account settings System lists Workflows Spaces Users Job roles Access leve…" at bounding box center [605, 287] width 1210 height 574
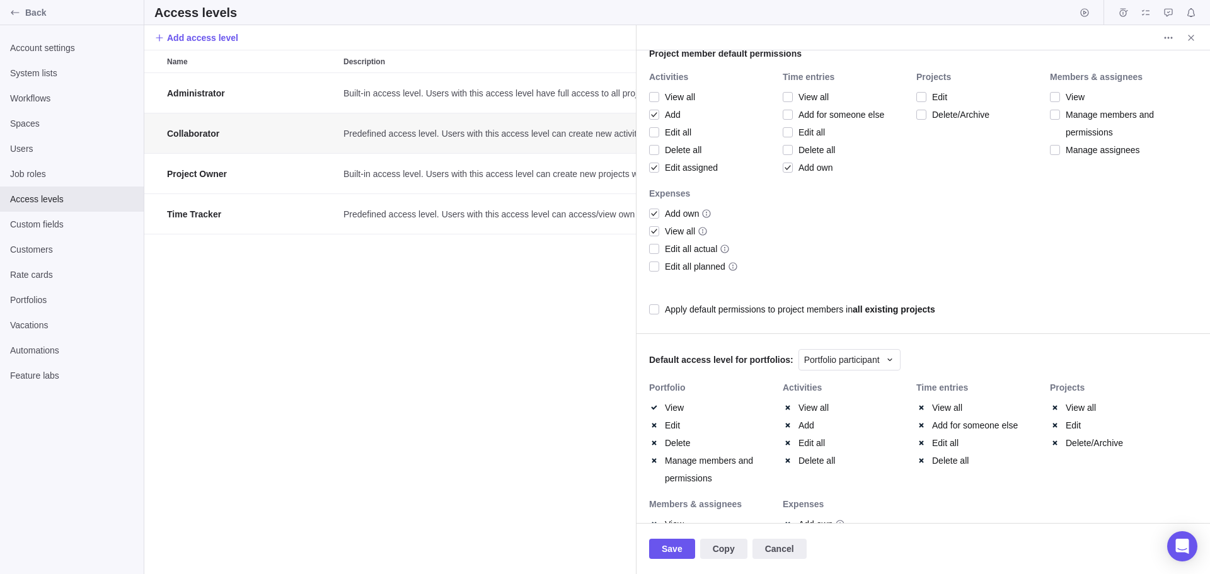
scroll to position [469, 0]
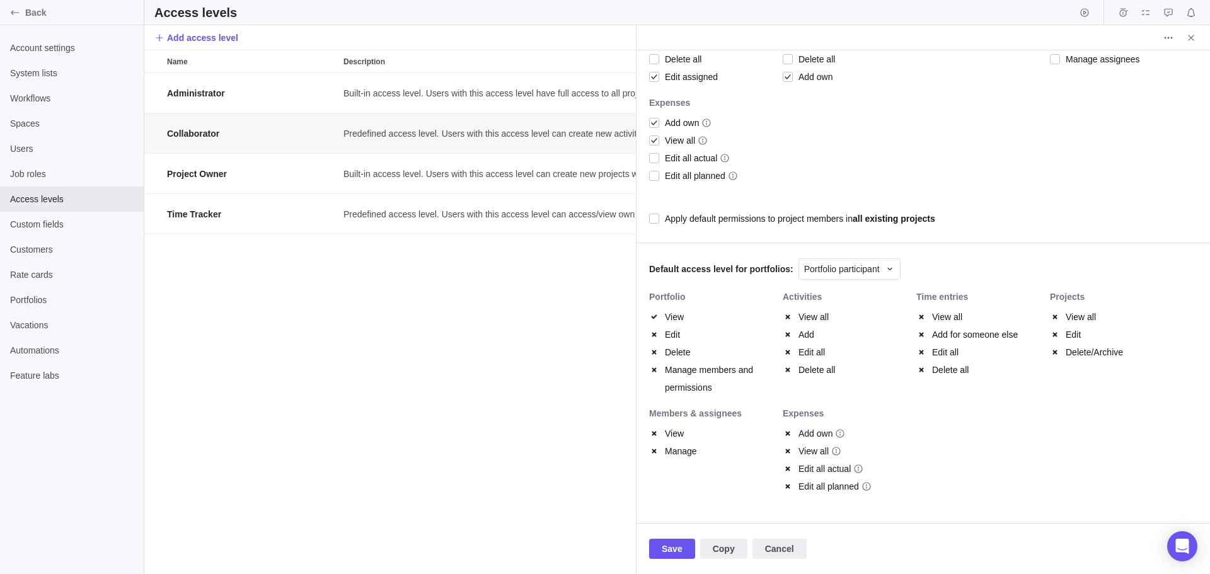
click at [831, 282] on div "Default access level for portfolios: Portfolio participant" at bounding box center [922, 268] width 573 height 50
click at [831, 273] on span "Portfolio participant" at bounding box center [842, 269] width 76 height 13
click at [283, 302] on body "Back Account settings System lists Workflows Spaces Users Job roles Access leve…" at bounding box center [605, 287] width 1210 height 574
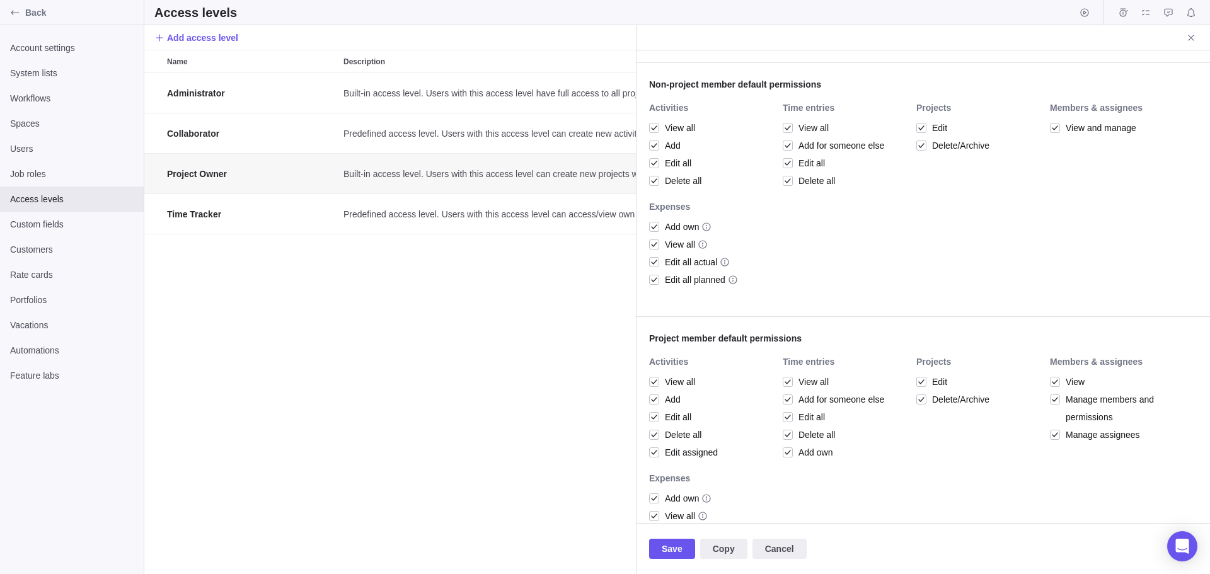
scroll to position [567, 0]
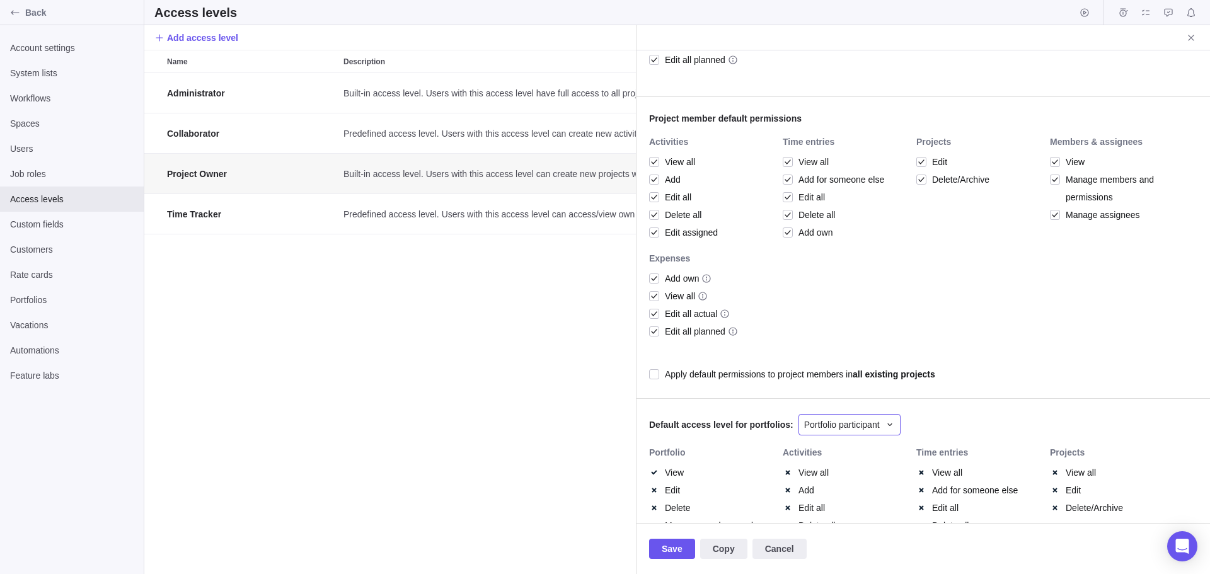
click at [839, 427] on span "Portfolio participant" at bounding box center [842, 424] width 76 height 13
click at [822, 374] on span "Portfolio viewer" at bounding box center [839, 371] width 60 height 13
click at [199, 214] on span "Time Tracker" at bounding box center [194, 214] width 54 height 13
click at [667, 550] on span "Save" at bounding box center [672, 548] width 21 height 15
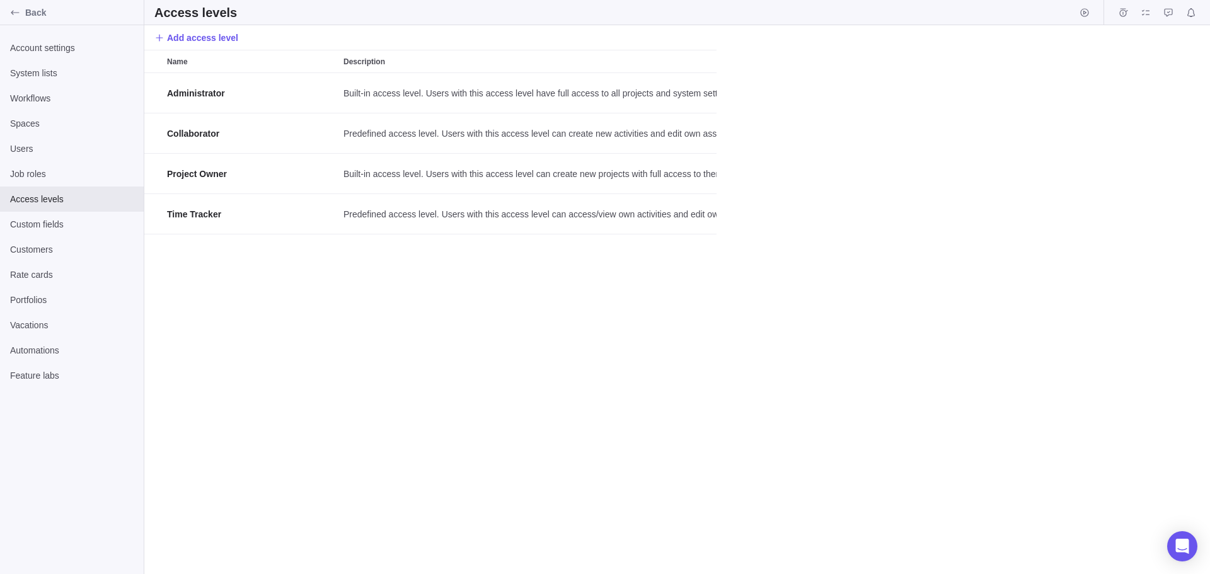
scroll to position [10, 10]
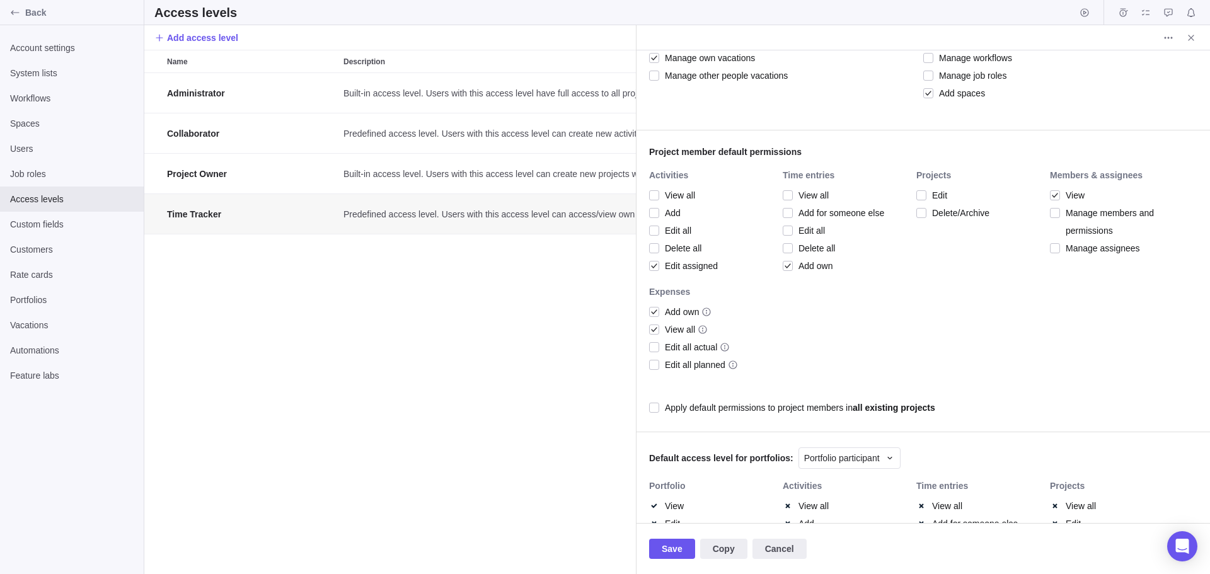
scroll to position [378, 0]
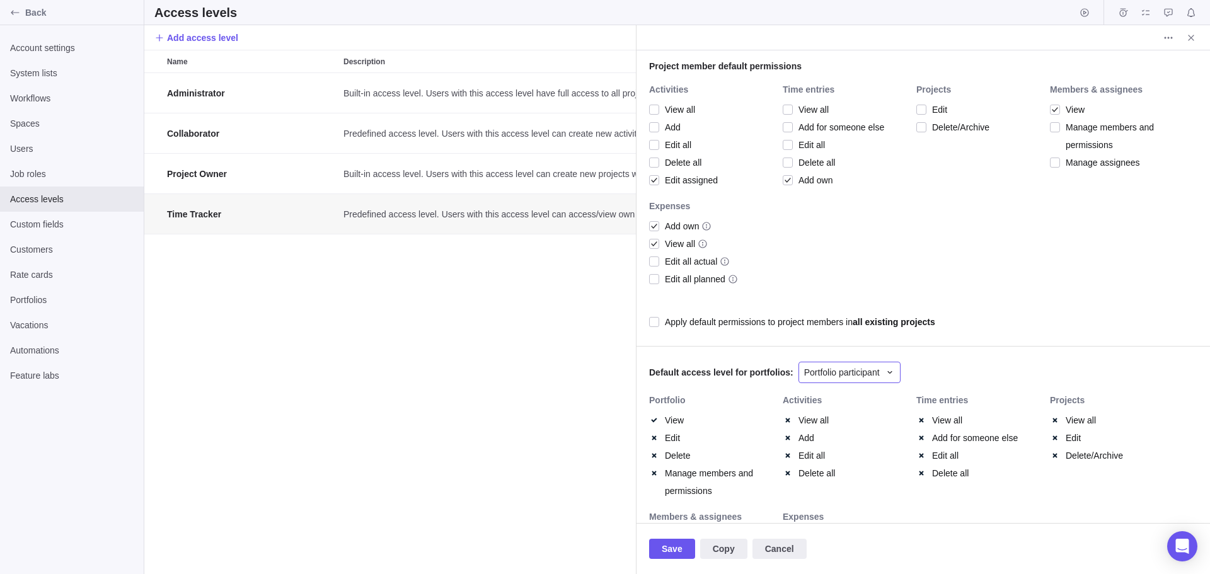
click at [821, 373] on span "Portfolio participant" at bounding box center [842, 372] width 76 height 13
click at [848, 469] on span "Portfolio participant" at bounding box center [847, 470] width 76 height 13
click at [676, 555] on span "Save" at bounding box center [672, 548] width 21 height 15
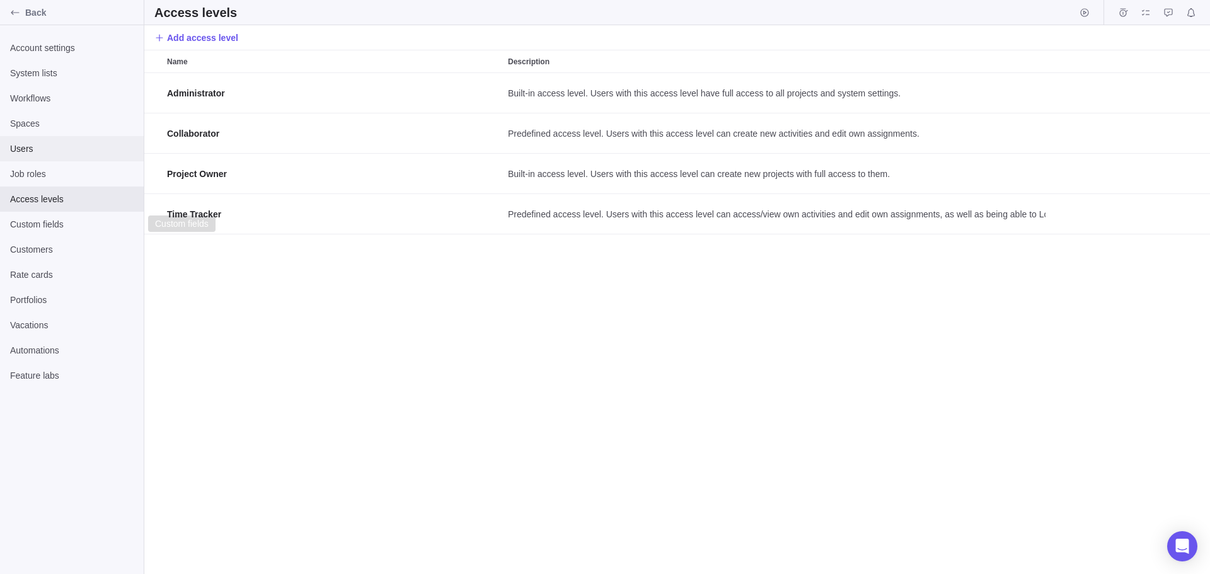
click at [38, 143] on span "Users" at bounding box center [72, 148] width 124 height 13
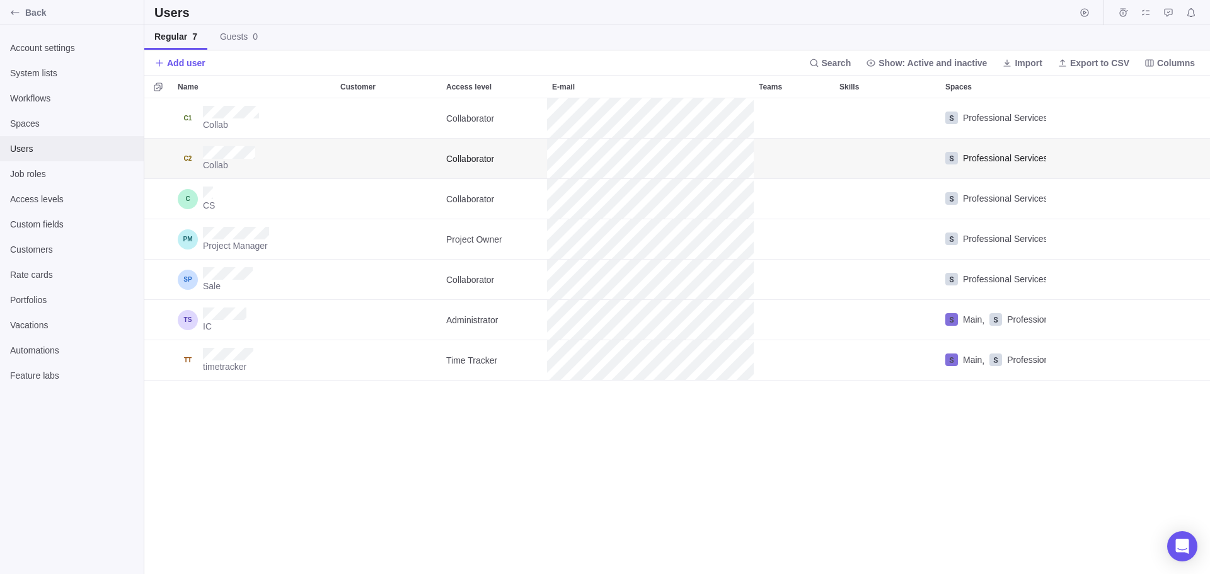
scroll to position [466, 1056]
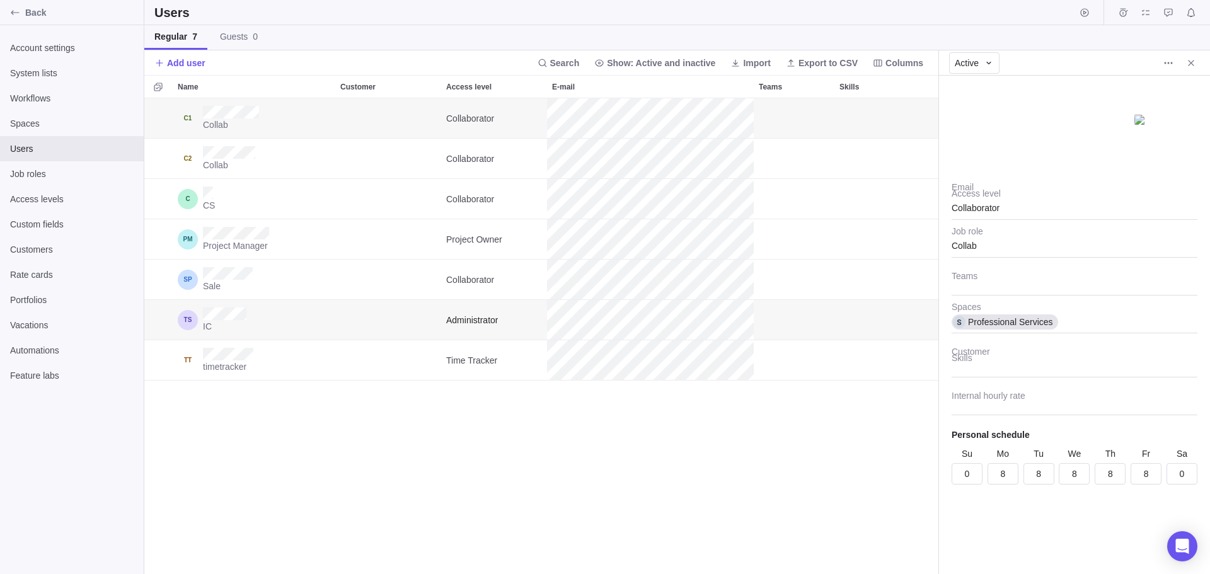
scroll to position [466, 785]
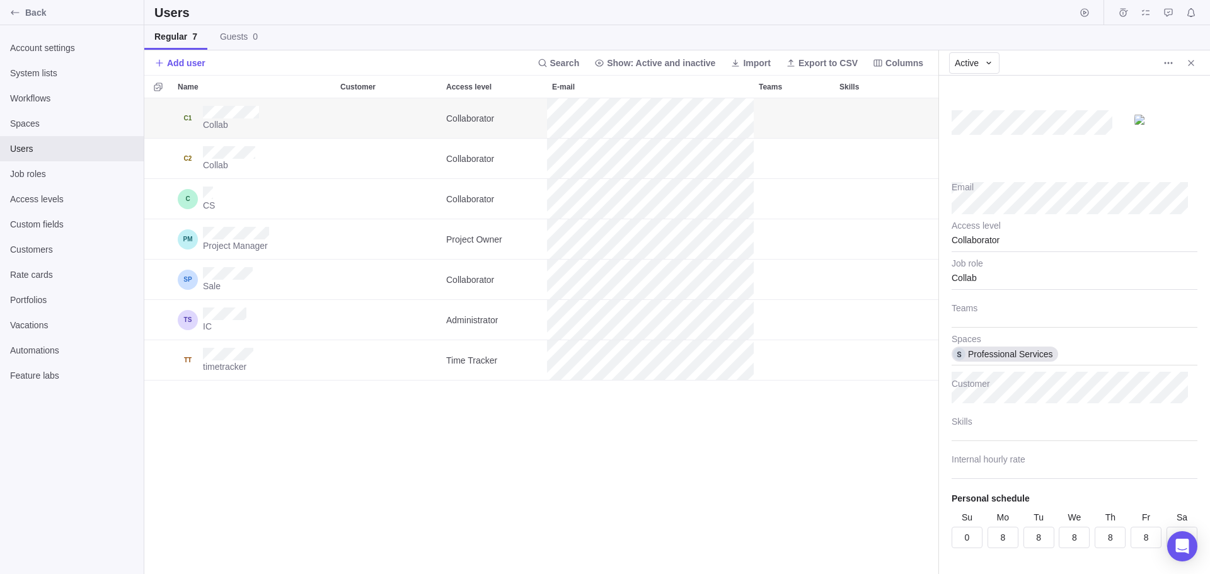
click at [972, 242] on div "Collaborator" at bounding box center [1075, 237] width 246 height 32
click at [972, 242] on input "text" at bounding box center [1075, 237] width 246 height 32
click at [1007, 313] on span "Collaborator" at bounding box center [986, 317] width 48 height 13
click at [970, 281] on div "Collab" at bounding box center [1075, 274] width 246 height 32
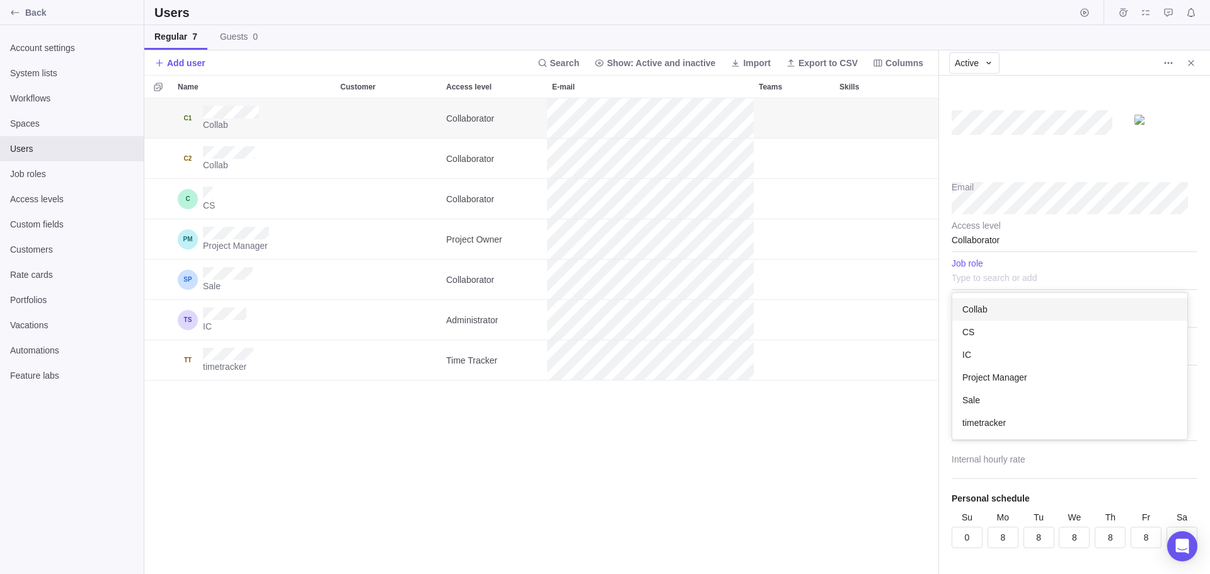
scroll to position [137, 226]
click at [969, 312] on span "Collab" at bounding box center [974, 309] width 25 height 13
click at [793, 429] on div "Collab Collaborator Professional Services Collab Collaborator Professional Serv…" at bounding box center [541, 336] width 794 height 476
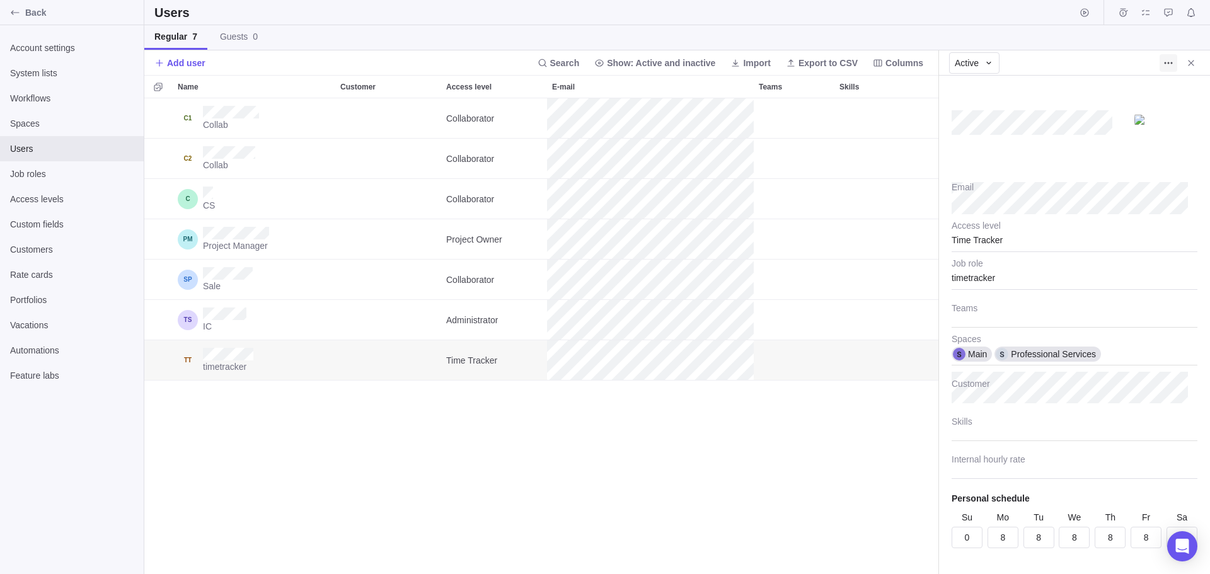
click at [1175, 62] on span "More actions" at bounding box center [1169, 63] width 18 height 18
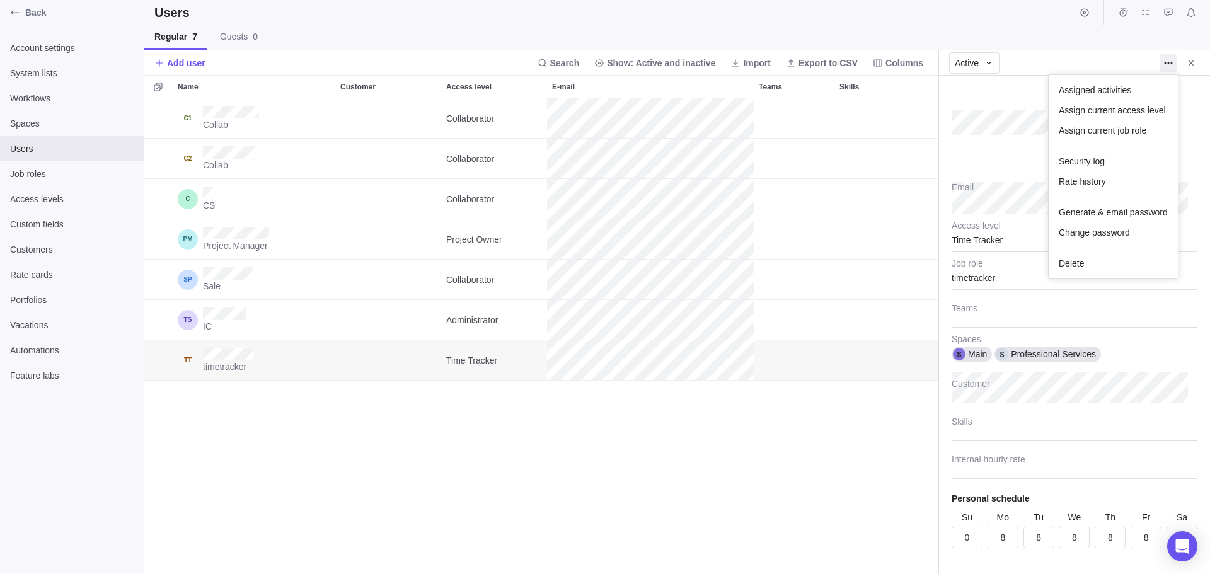
click at [1191, 65] on body "Back Account settings System lists Workflows Spaces Users Job roles Access leve…" at bounding box center [605, 287] width 1210 height 574
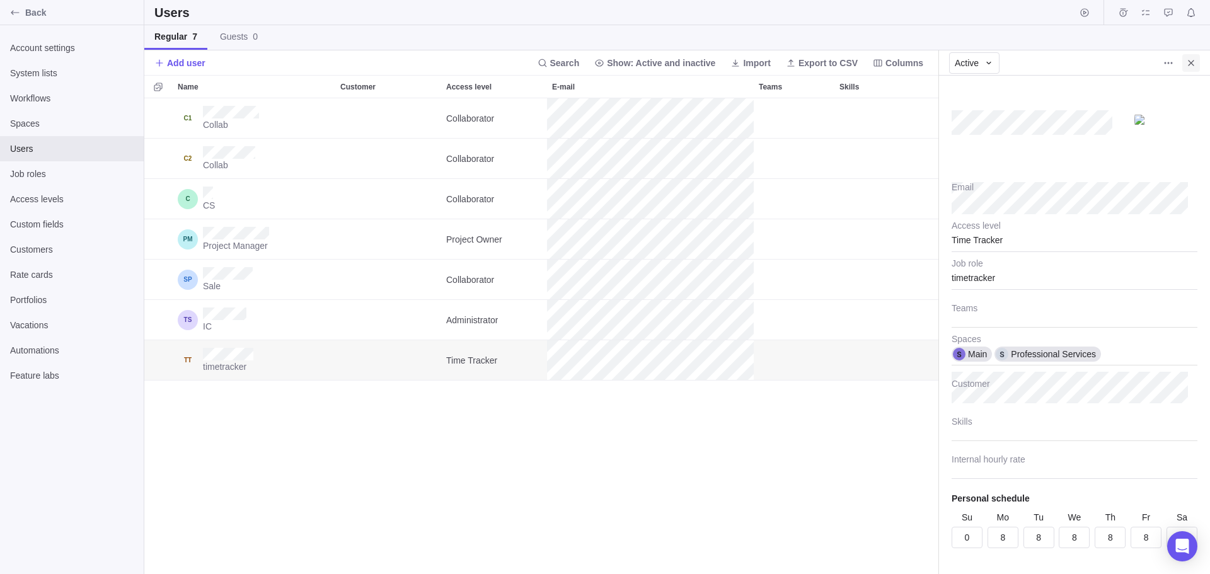
click at [1188, 62] on icon "Close" at bounding box center [1191, 63] width 10 height 10
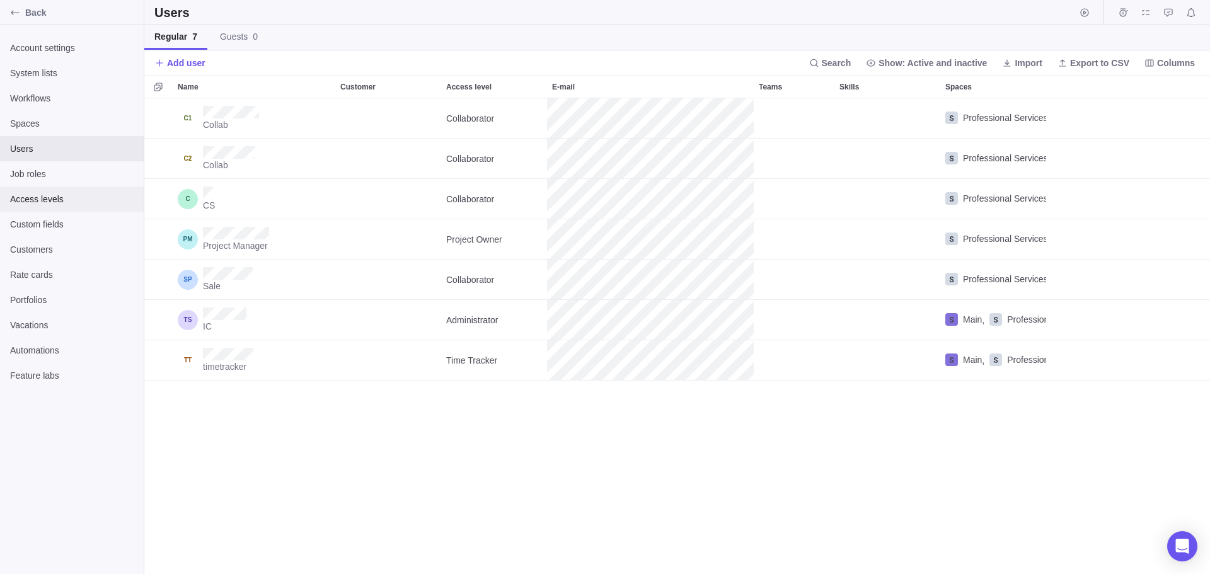
click at [49, 203] on span "Access levels" at bounding box center [72, 199] width 124 height 13
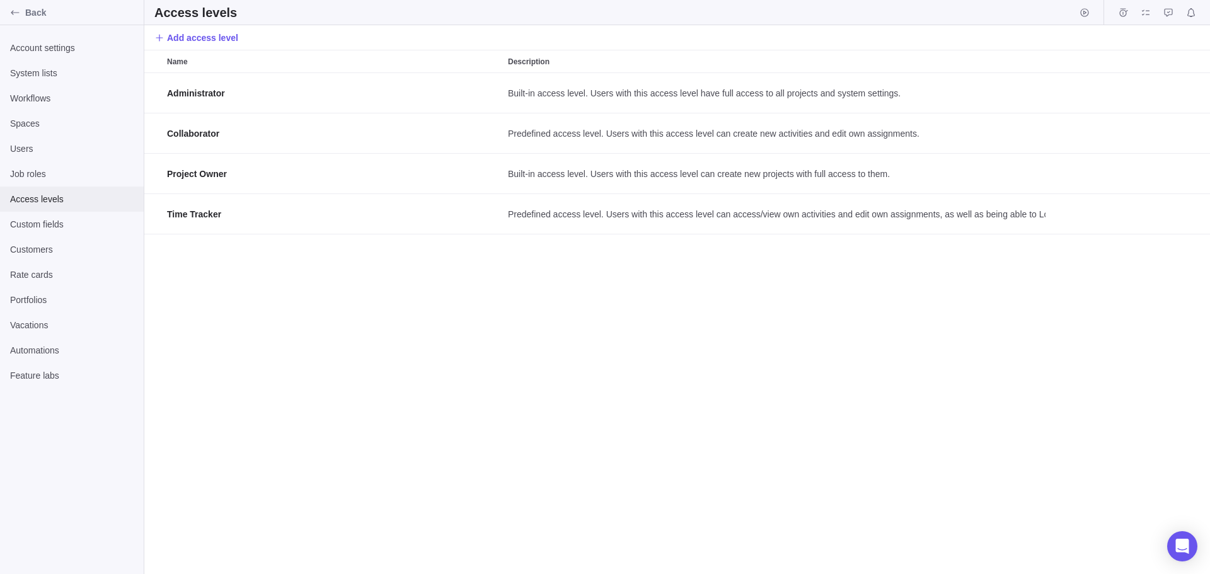
scroll to position [492, 1056]
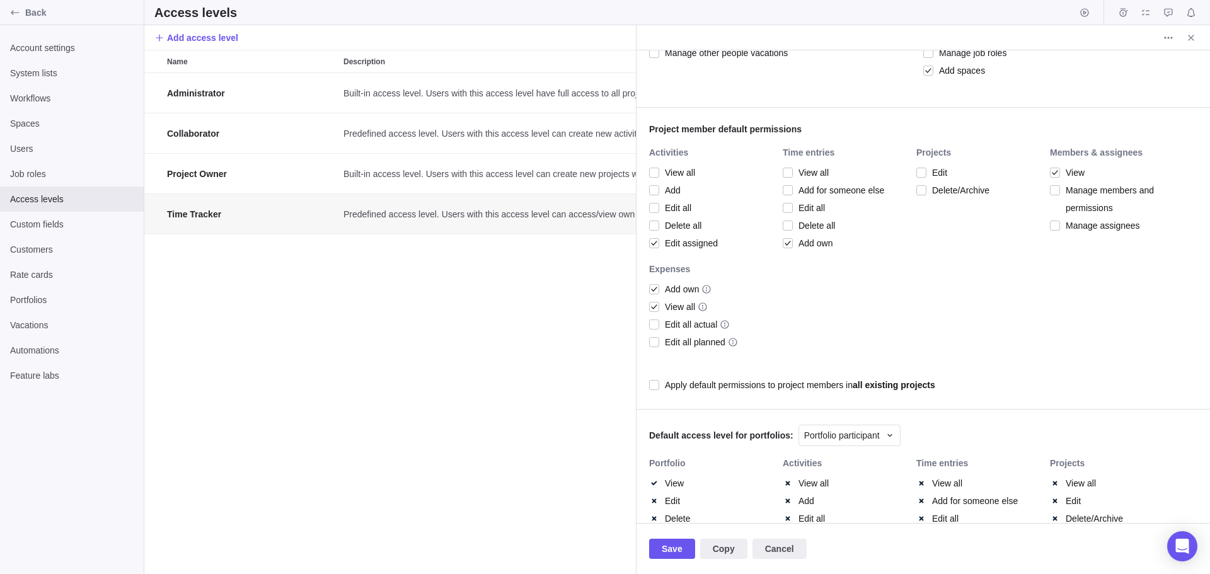
scroll to position [481, 0]
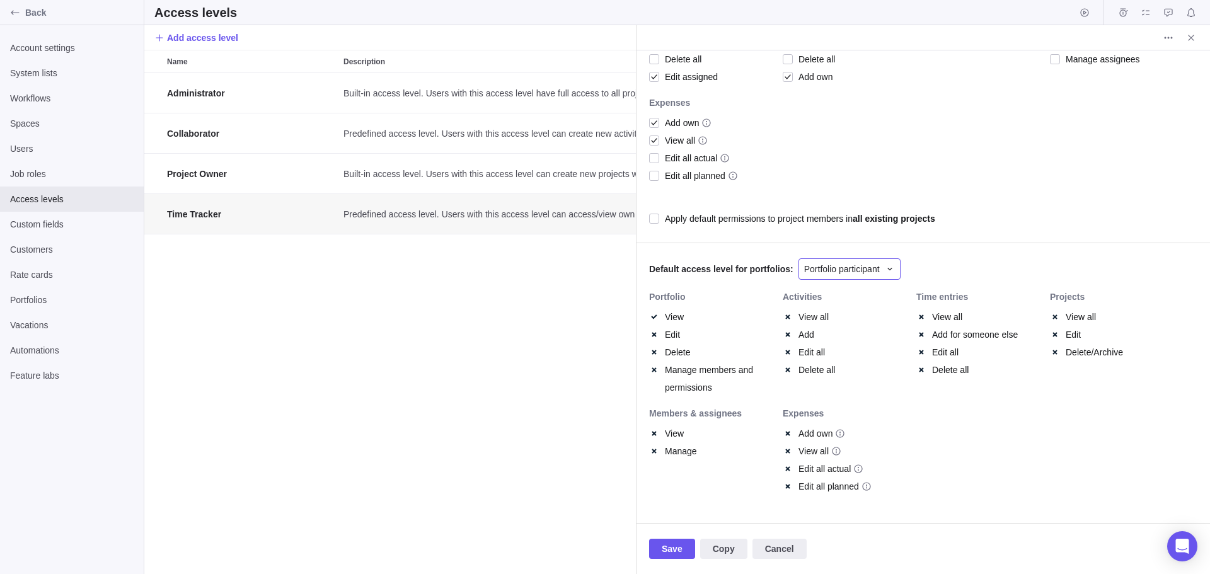
type textarea "x"
click at [821, 275] on span "Portfolio participant" at bounding box center [842, 269] width 76 height 13
click at [543, 373] on body "Back Account settings System lists Workflows Spaces Users Job roles Access leve…" at bounding box center [605, 287] width 1210 height 574
click at [838, 273] on span "Portfolio participant" at bounding box center [842, 269] width 76 height 13
click at [827, 347] on span "Portfolio viewer" at bounding box center [839, 344] width 60 height 13
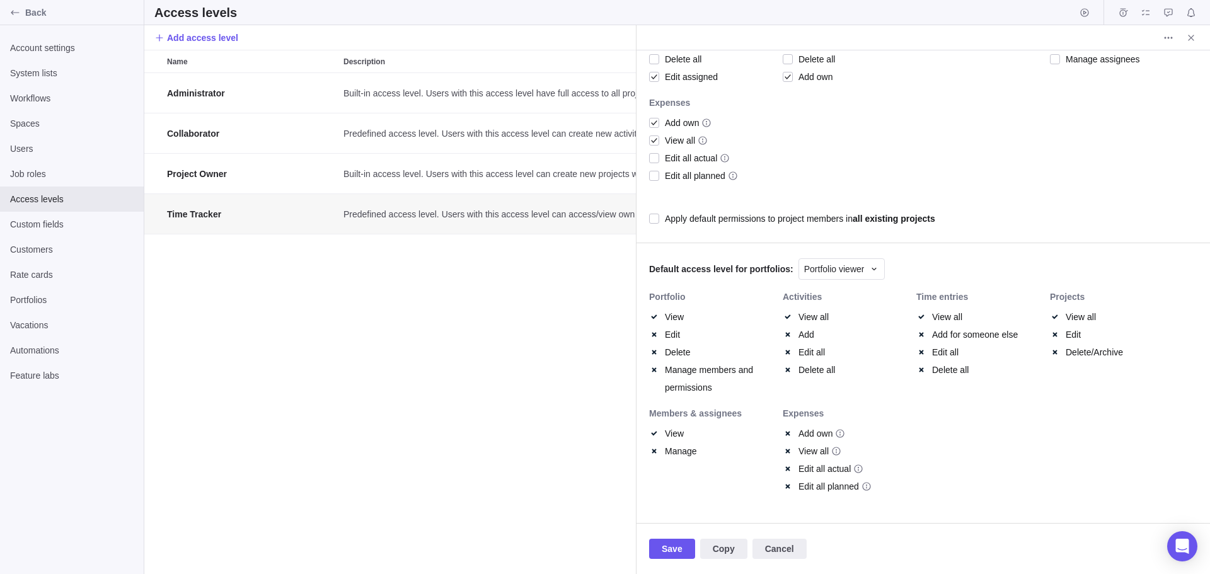
click at [843, 256] on div "Default access level for portfolios: Portfolio viewer" at bounding box center [922, 268] width 573 height 50
click at [836, 274] on span "Portfolio viewer" at bounding box center [834, 269] width 60 height 13
click at [816, 320] on span "Portfolio editor" at bounding box center [837, 322] width 57 height 13
click at [831, 274] on span "Portfolio editor" at bounding box center [832, 269] width 57 height 13
click at [818, 340] on span "Portfolio viewer" at bounding box center [839, 344] width 60 height 13
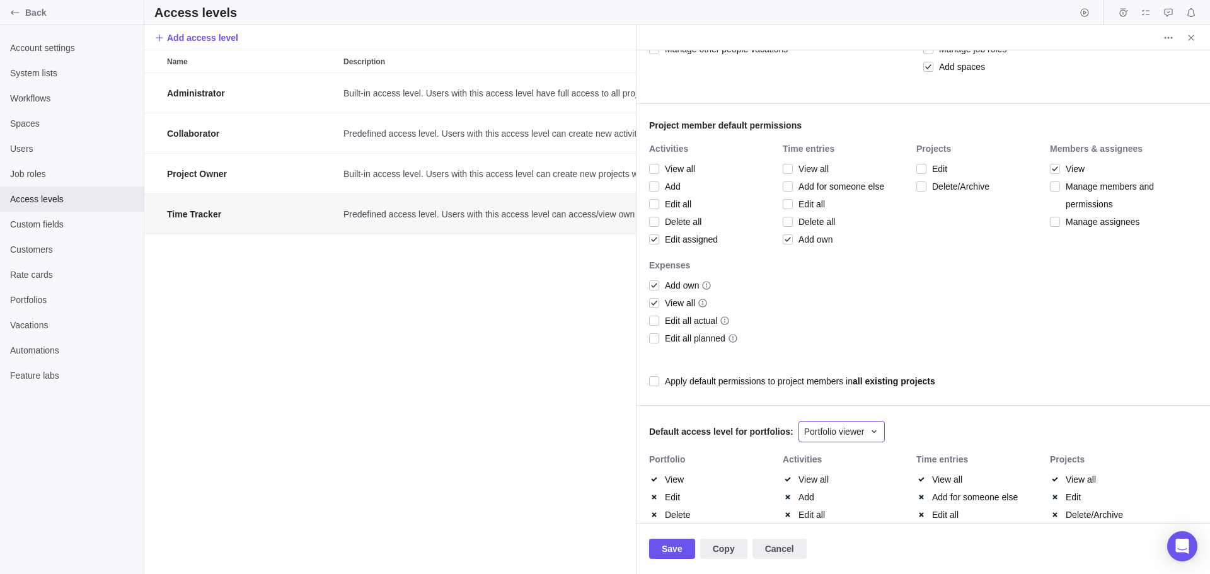
scroll to position [229, 0]
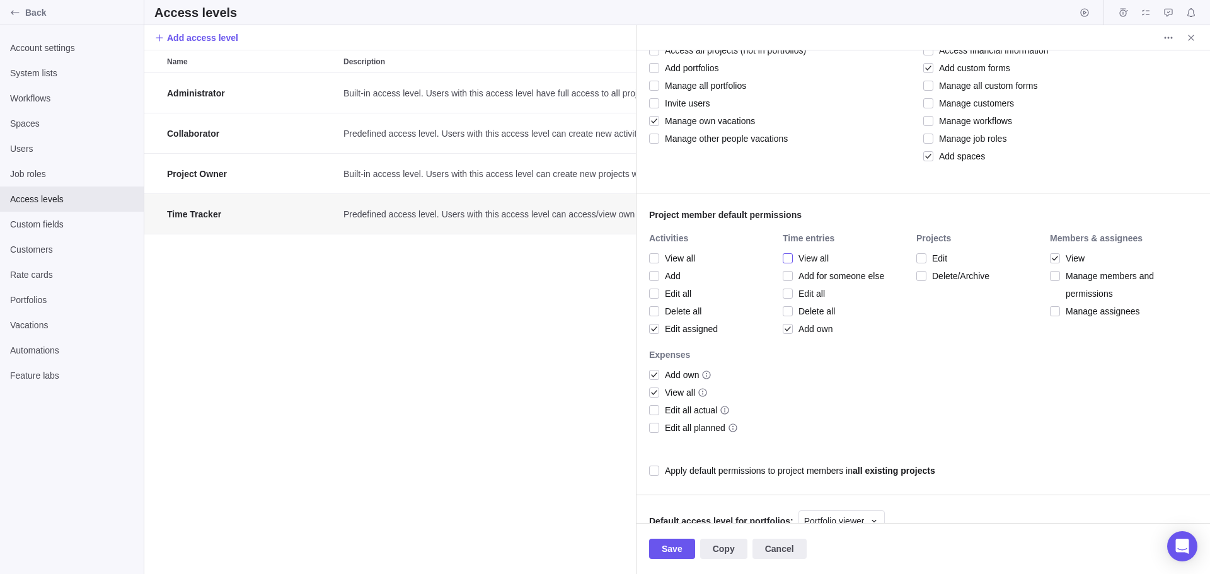
click at [788, 257] on div at bounding box center [788, 259] width 10 height 18
click at [786, 278] on div at bounding box center [788, 276] width 10 height 18
click at [790, 294] on div at bounding box center [788, 294] width 10 height 18
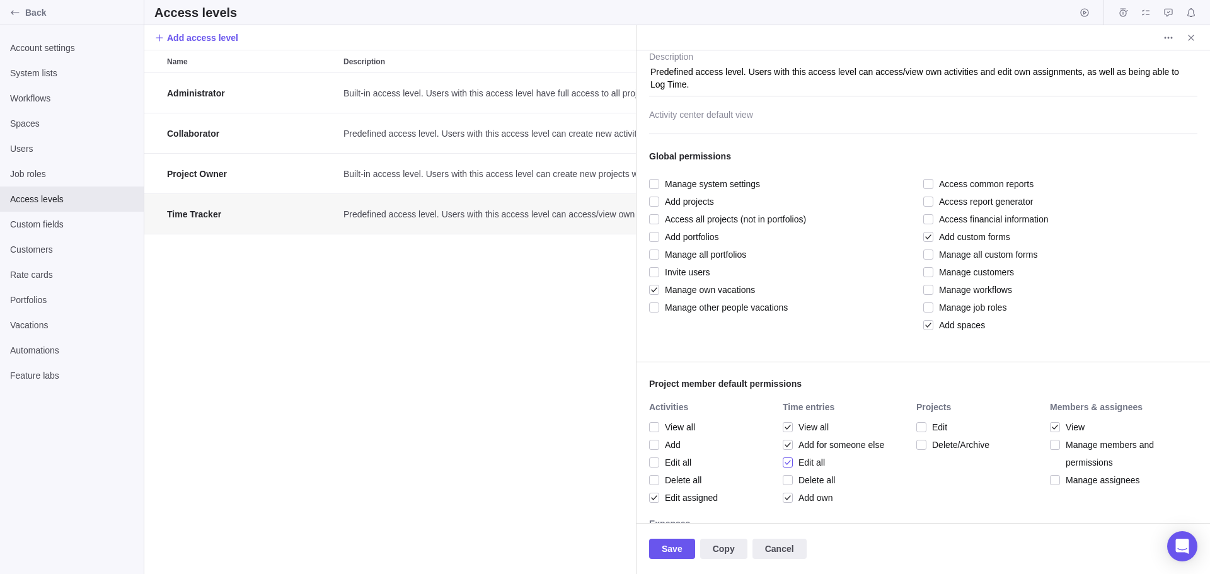
scroll to position [40, 0]
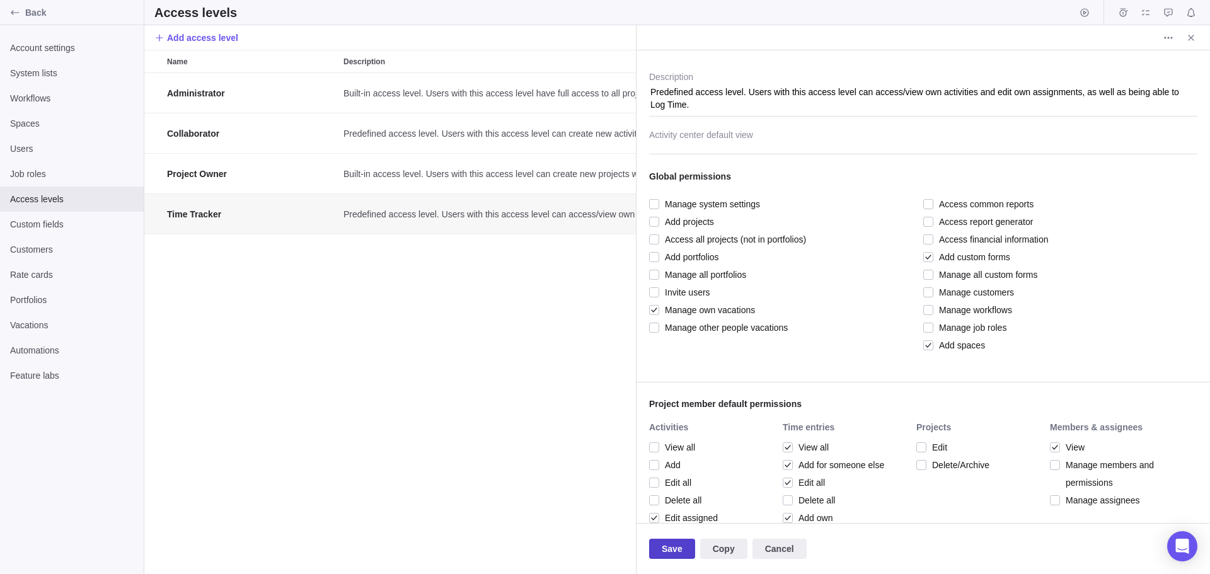
click at [672, 548] on span "Save" at bounding box center [672, 548] width 21 height 15
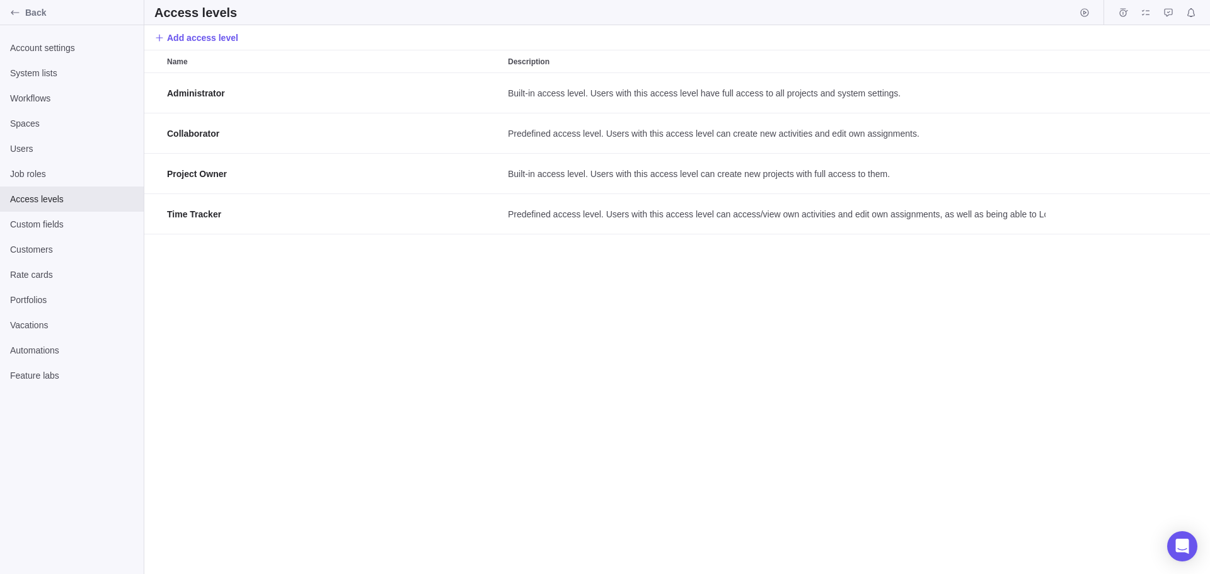
click at [392, 367] on div "Administrator Built-in access level. Users with this access level have full acc…" at bounding box center [677, 323] width 1066 height 501
click at [27, 14] on span "Back" at bounding box center [81, 12] width 113 height 13
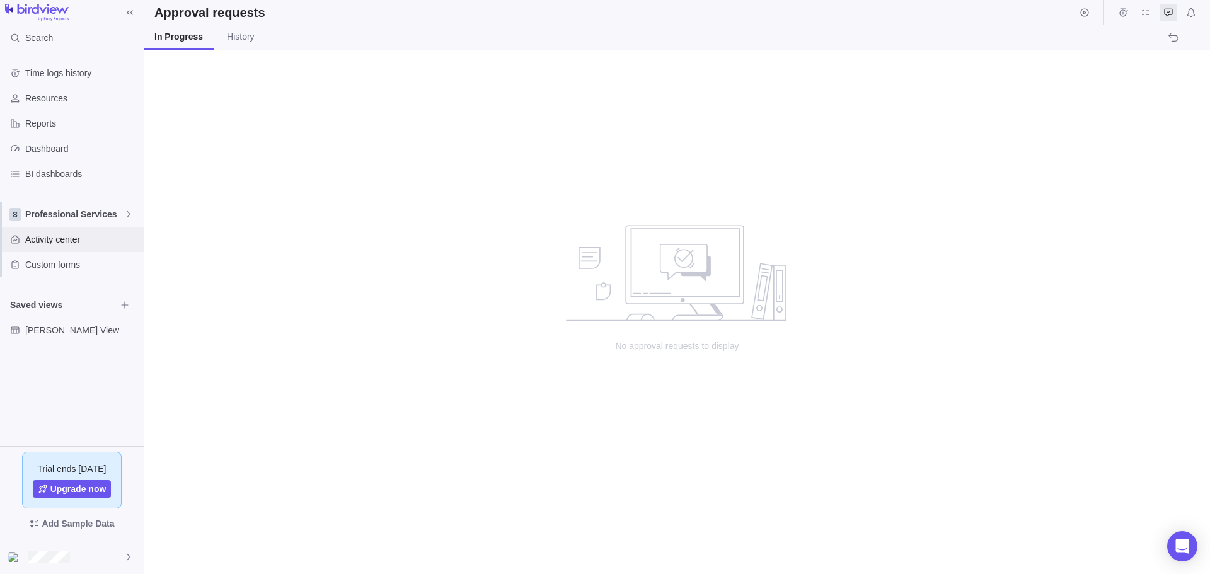
scroll to position [10, 10]
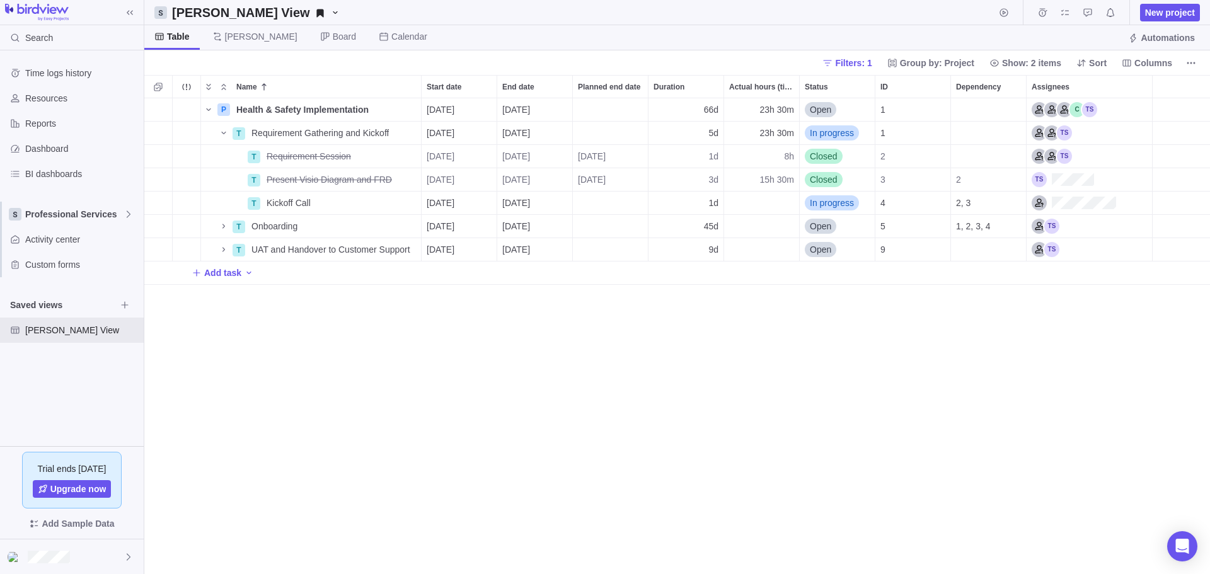
scroll to position [466, 1056]
click at [347, 362] on div "P Health & Safety Implementation Details [DATE] [DATE] 66d 23h 30m Open 1 T Req…" at bounding box center [677, 336] width 1066 height 476
